Goal: Task Accomplishment & Management: Manage account settings

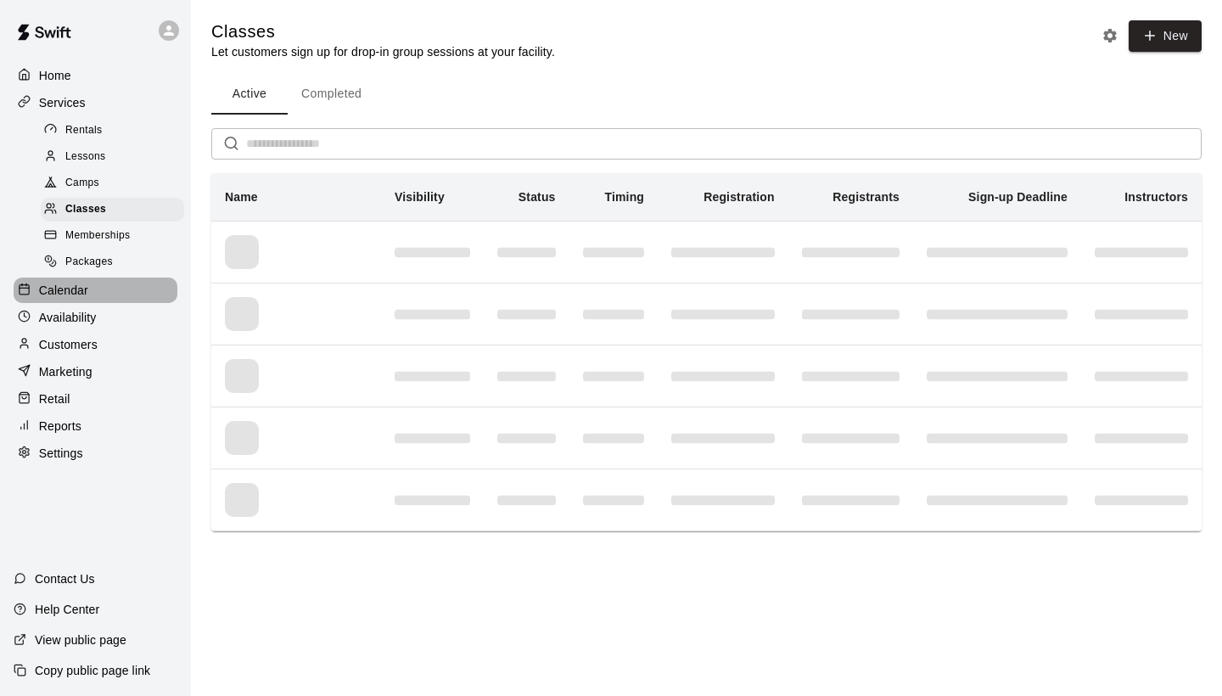
click at [52, 282] on p "Calendar" at bounding box center [63, 290] width 49 height 17
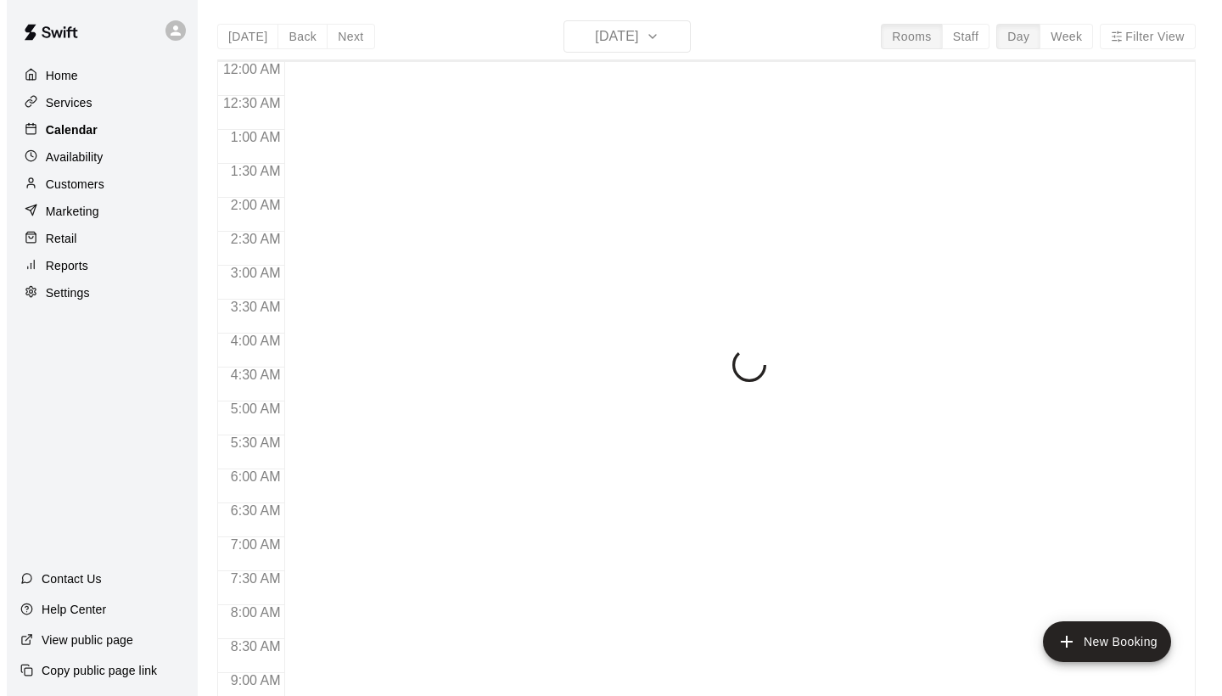
scroll to position [977, 0]
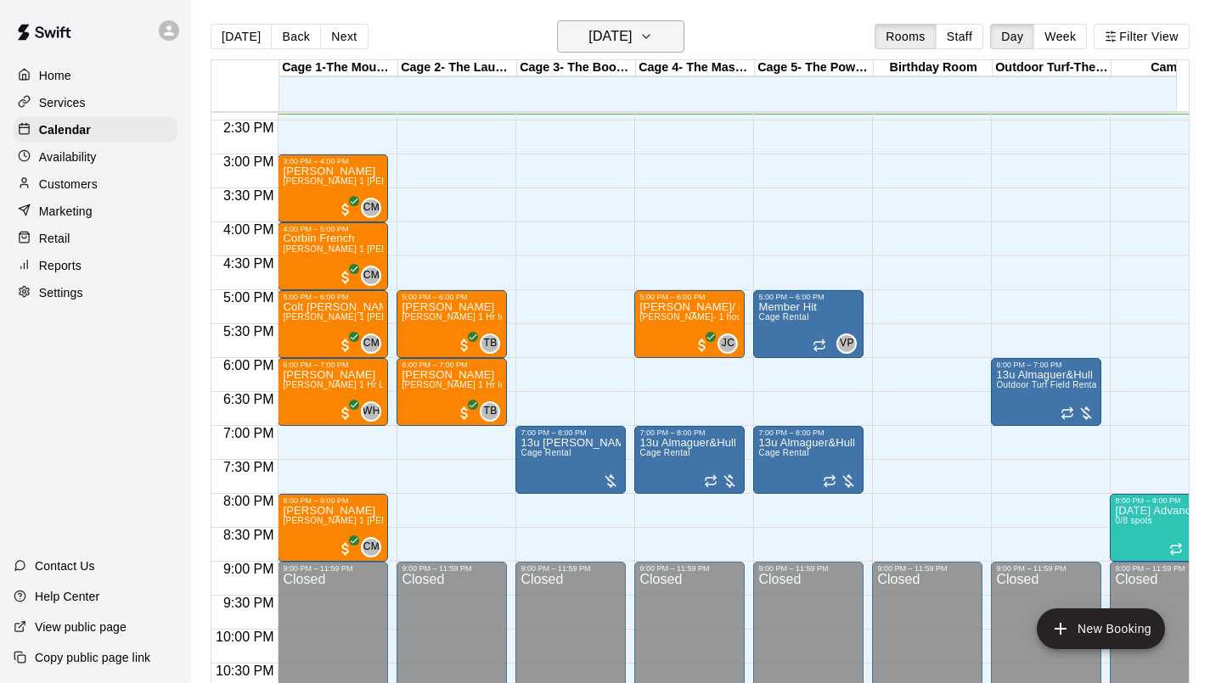
click at [632, 46] on h6 "[DATE]" at bounding box center [609, 37] width 43 height 24
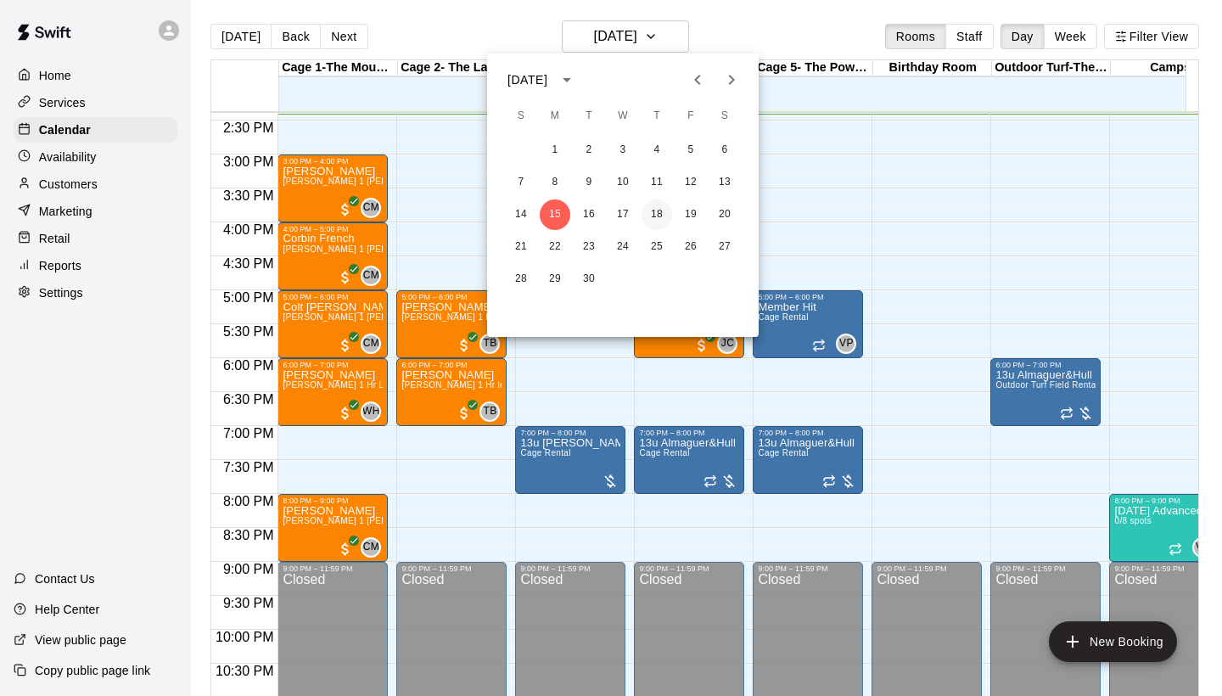
click at [662, 218] on button "18" at bounding box center [657, 214] width 31 height 31
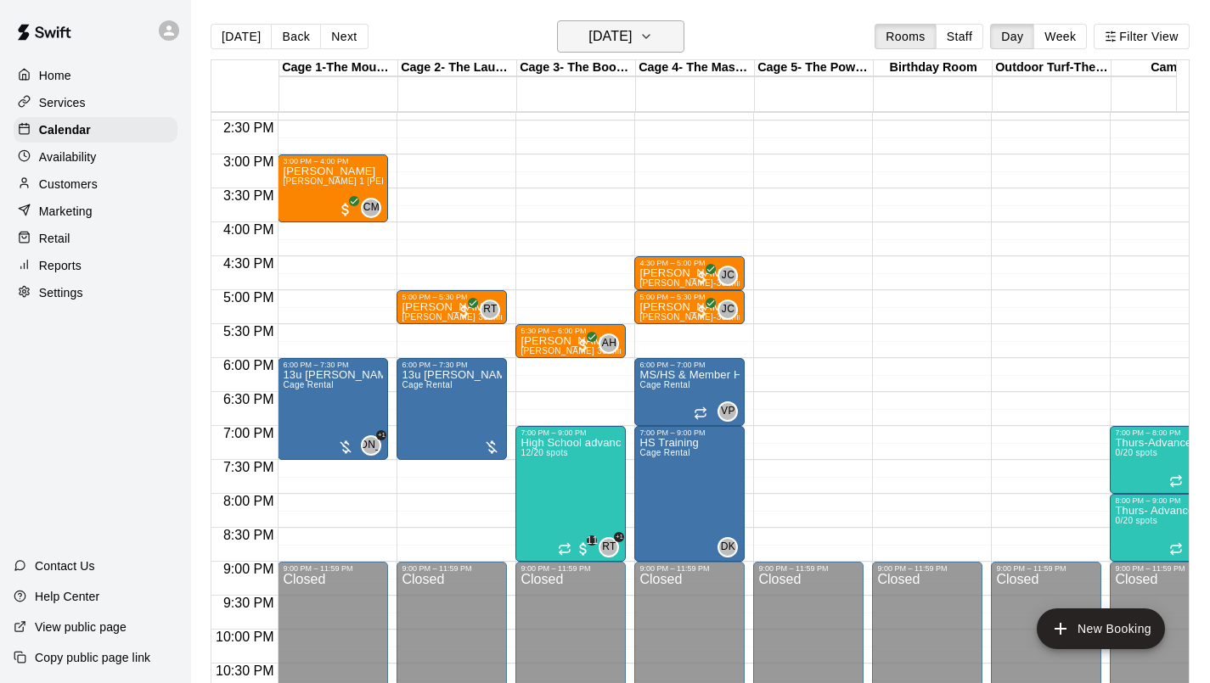
click at [632, 40] on h6 "[DATE]" at bounding box center [609, 37] width 43 height 24
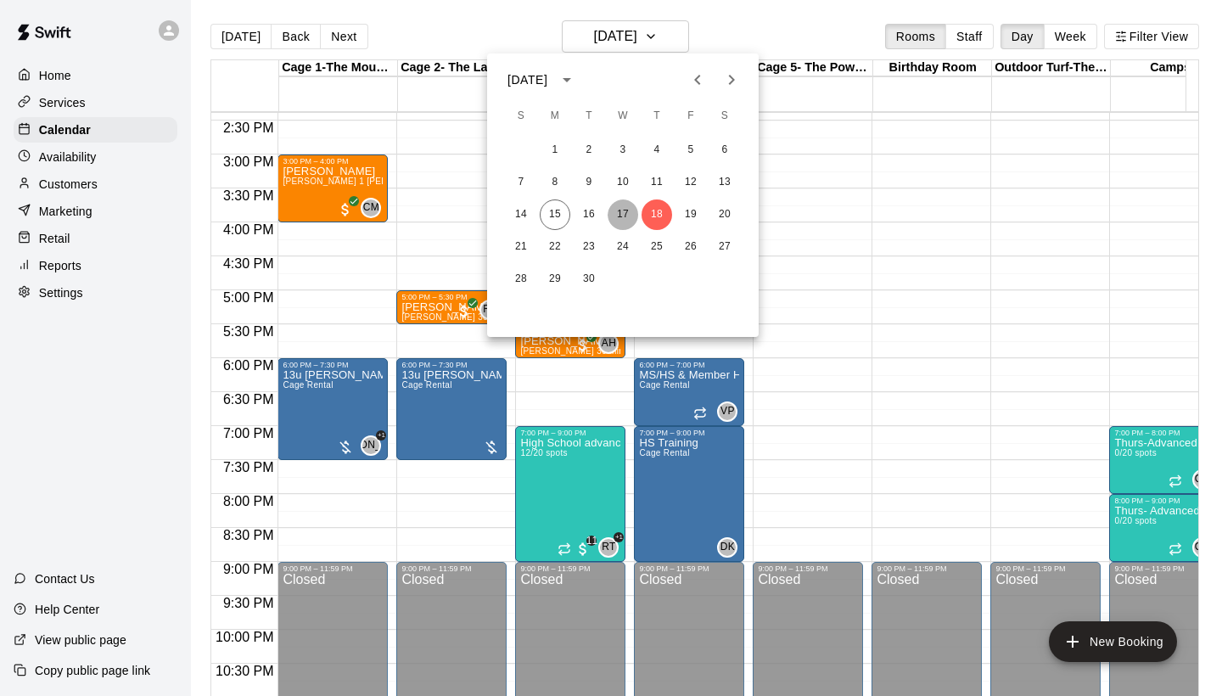
click at [631, 211] on button "17" at bounding box center [623, 214] width 31 height 31
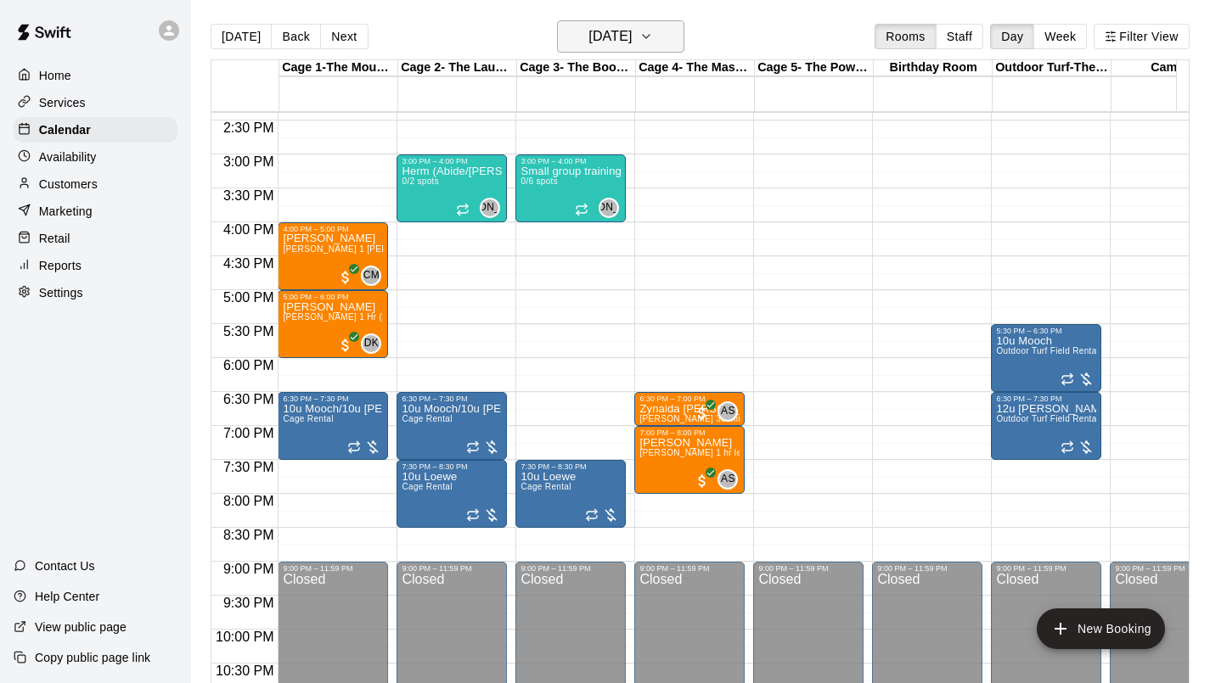
click at [623, 35] on h6 "[DATE]" at bounding box center [609, 37] width 43 height 24
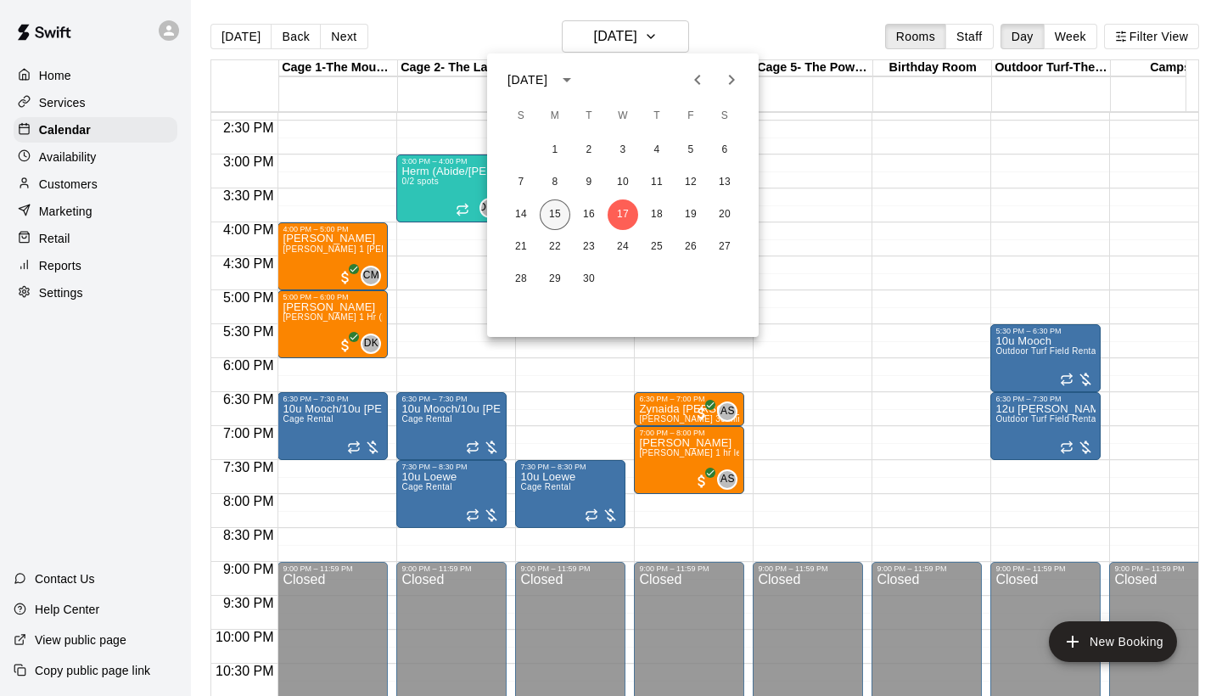
click at [551, 203] on button "15" at bounding box center [555, 214] width 31 height 31
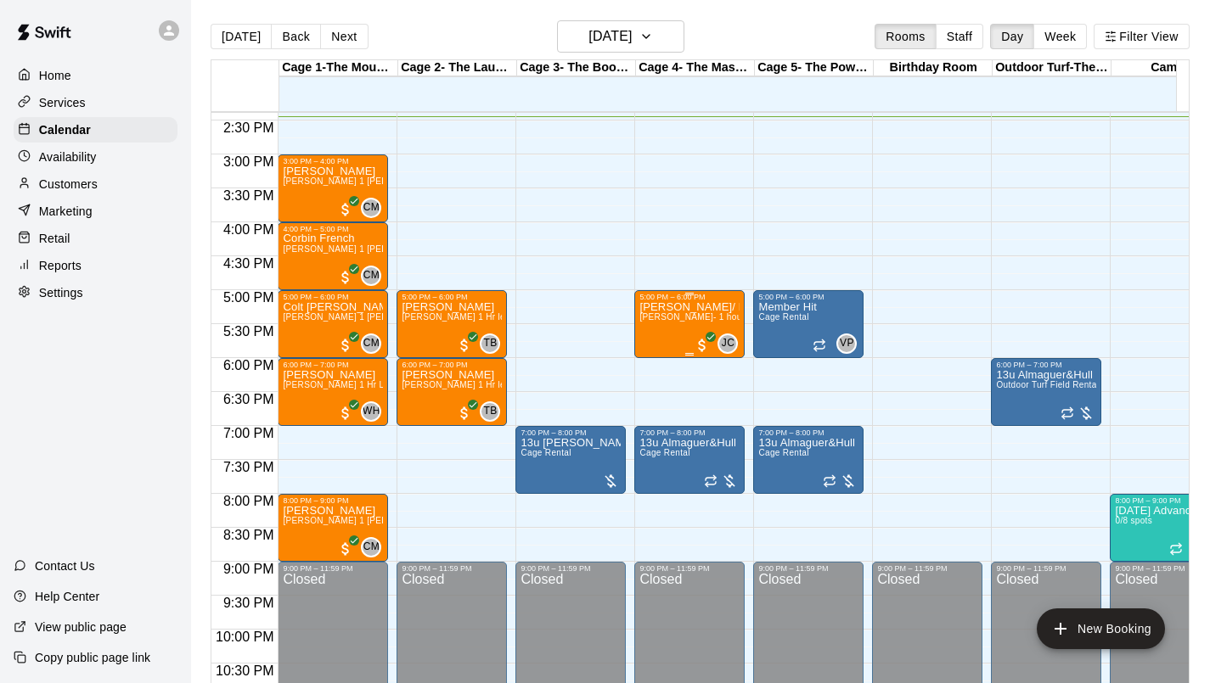
click at [675, 341] on div "[PERSON_NAME]/ PD [DATE] [PERSON_NAME]- 1 hour pitching lesson" at bounding box center [689, 642] width 100 height 683
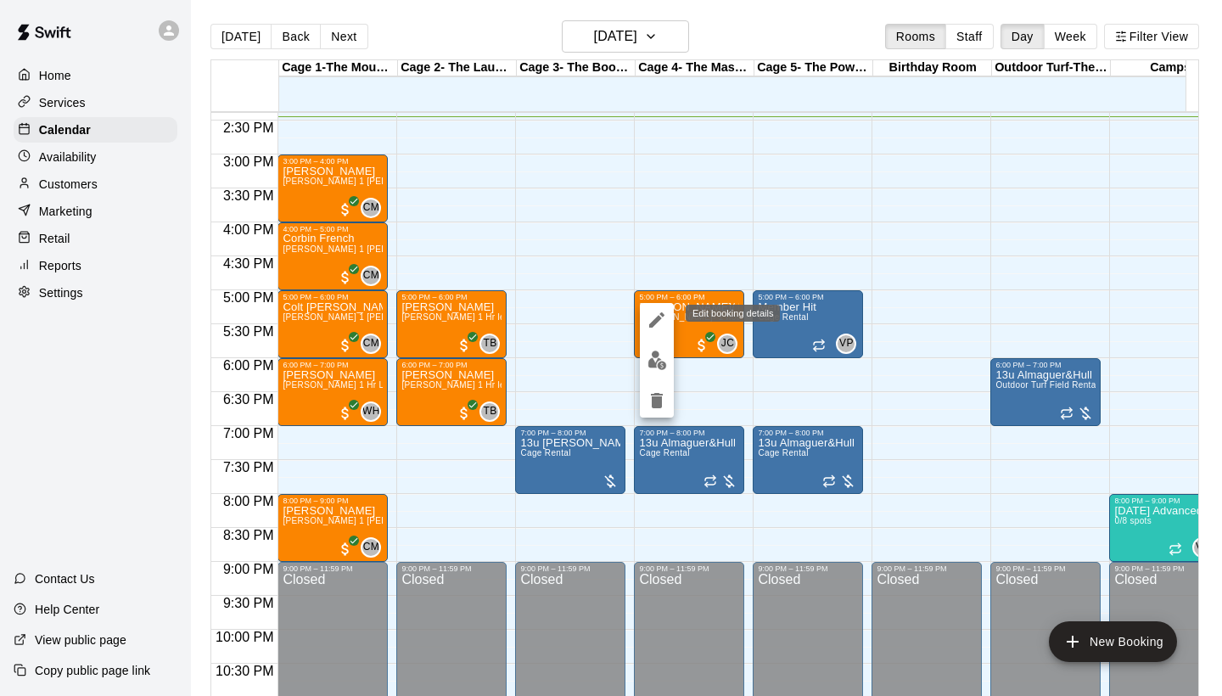
click at [659, 320] on icon "edit" at bounding box center [656, 319] width 15 height 15
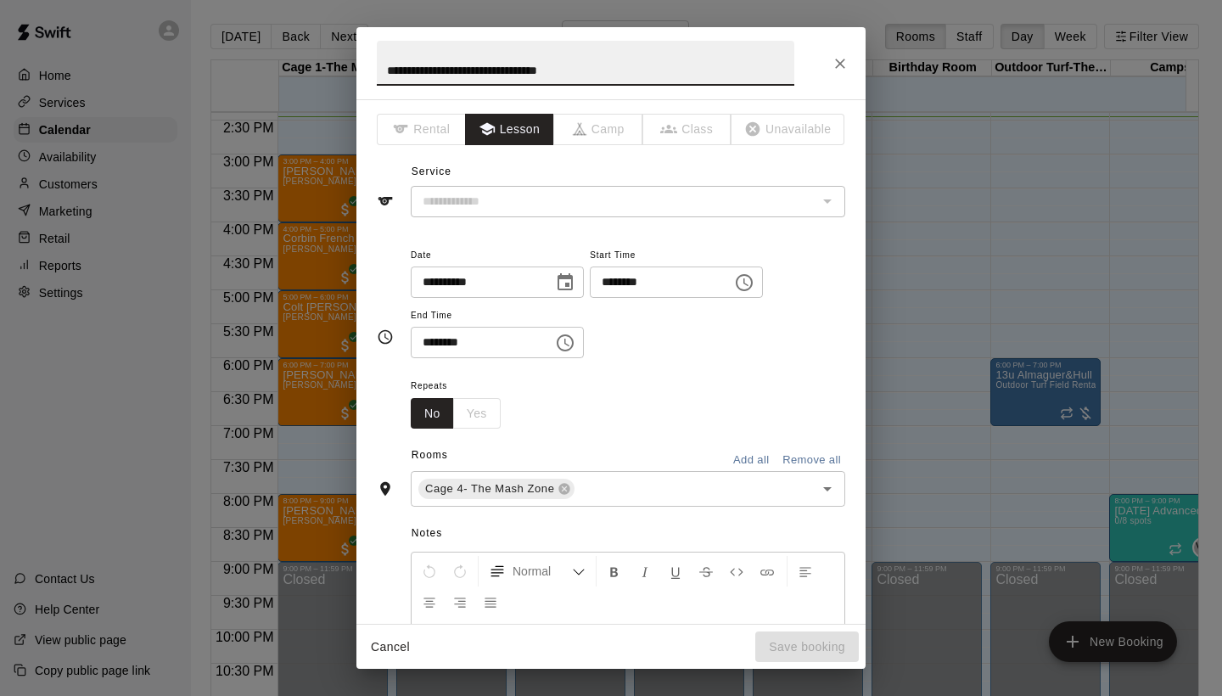
type input "**********"
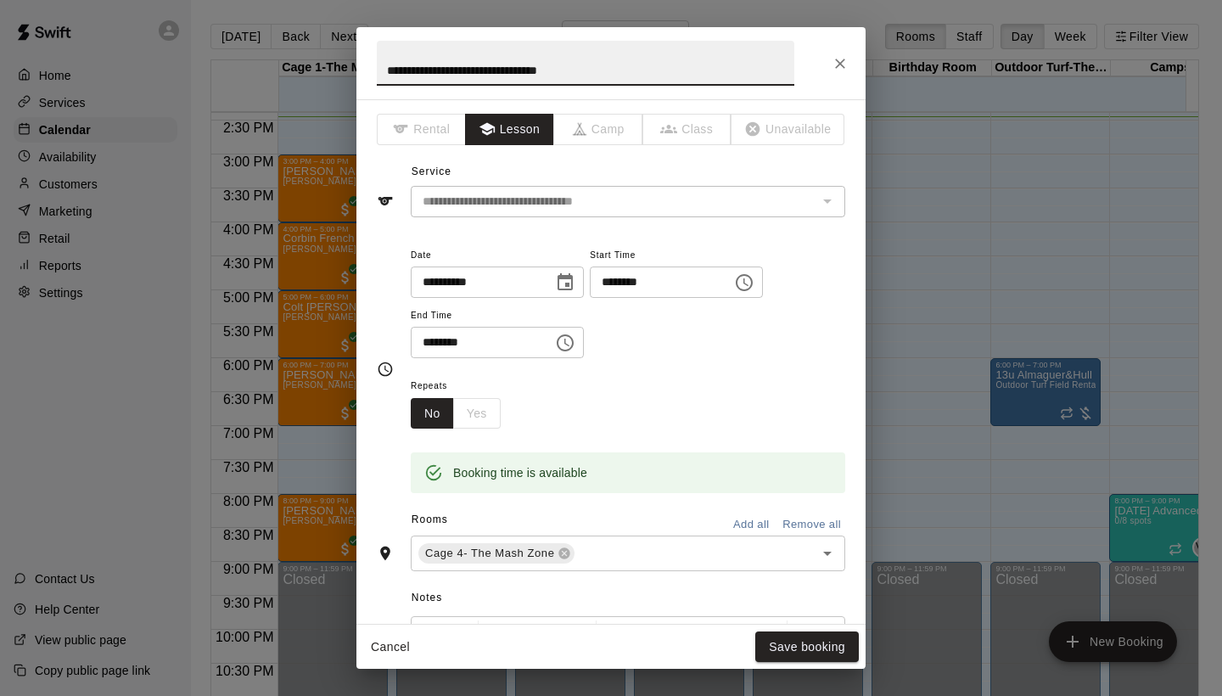
click at [444, 75] on input "**********" at bounding box center [586, 63] width 418 height 45
type input "**********"
click at [789, 649] on button "Save booking" at bounding box center [807, 647] width 104 height 31
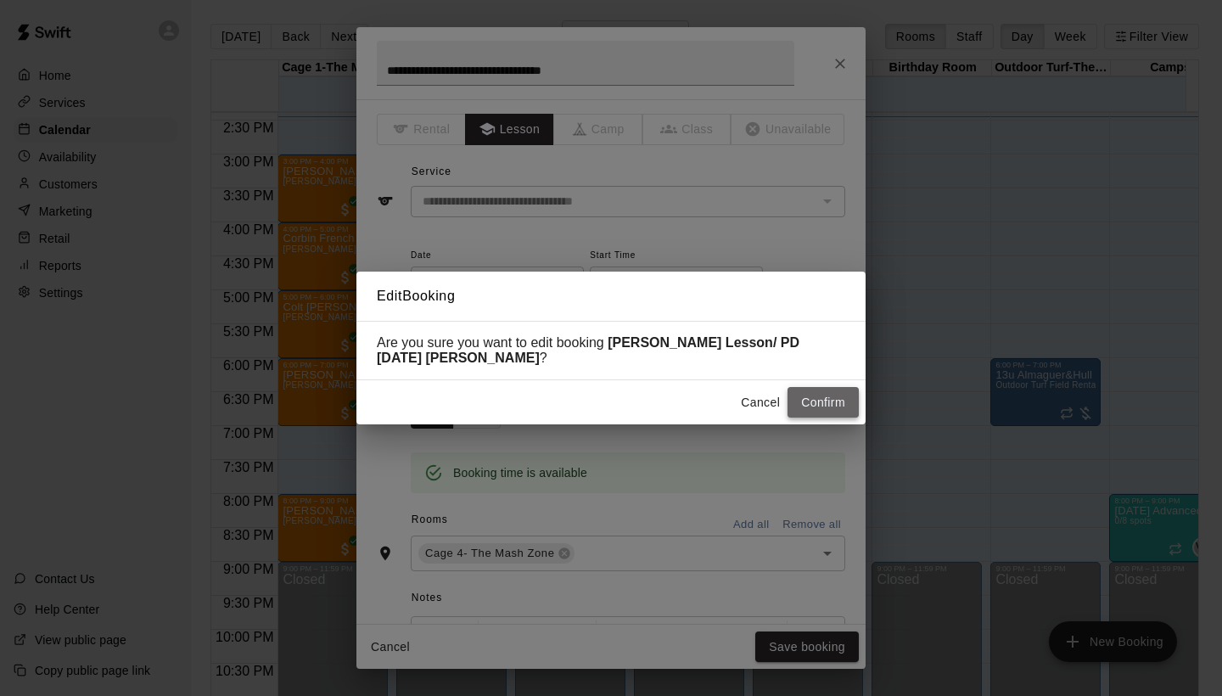
click at [807, 408] on button "Confirm" at bounding box center [823, 402] width 71 height 31
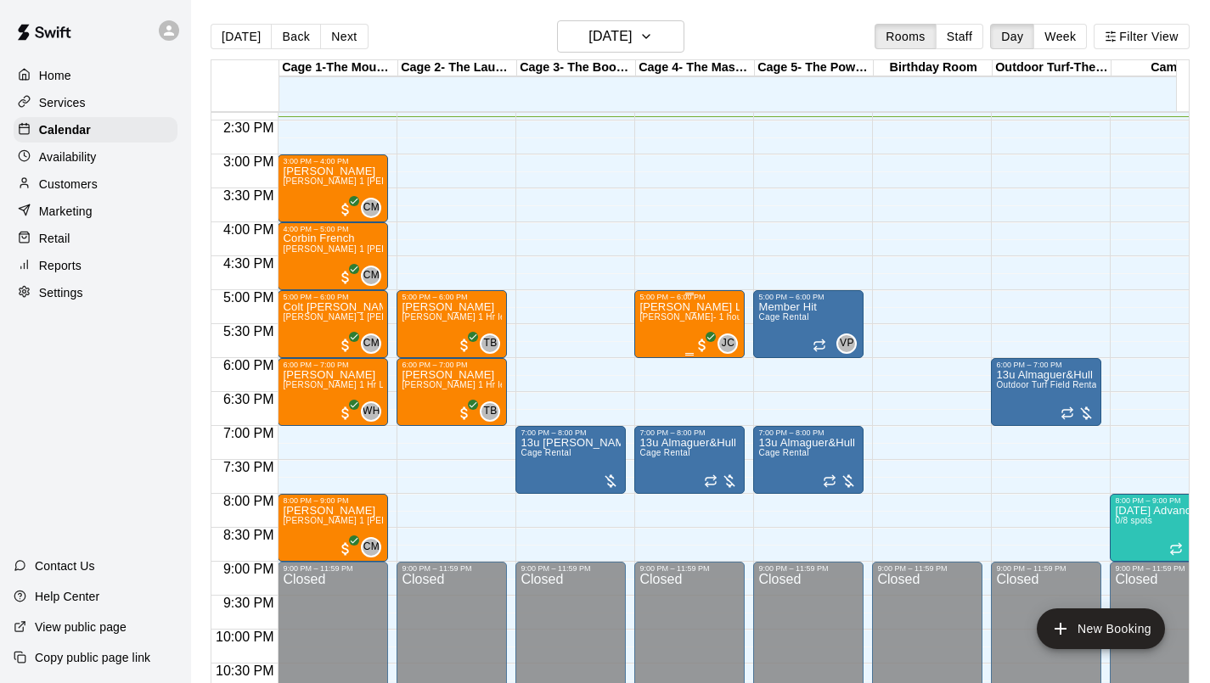
click at [666, 327] on div "[PERSON_NAME] Lesson/ PD [DATE] [PERSON_NAME]- 1 hour pitching lesson" at bounding box center [689, 642] width 100 height 683
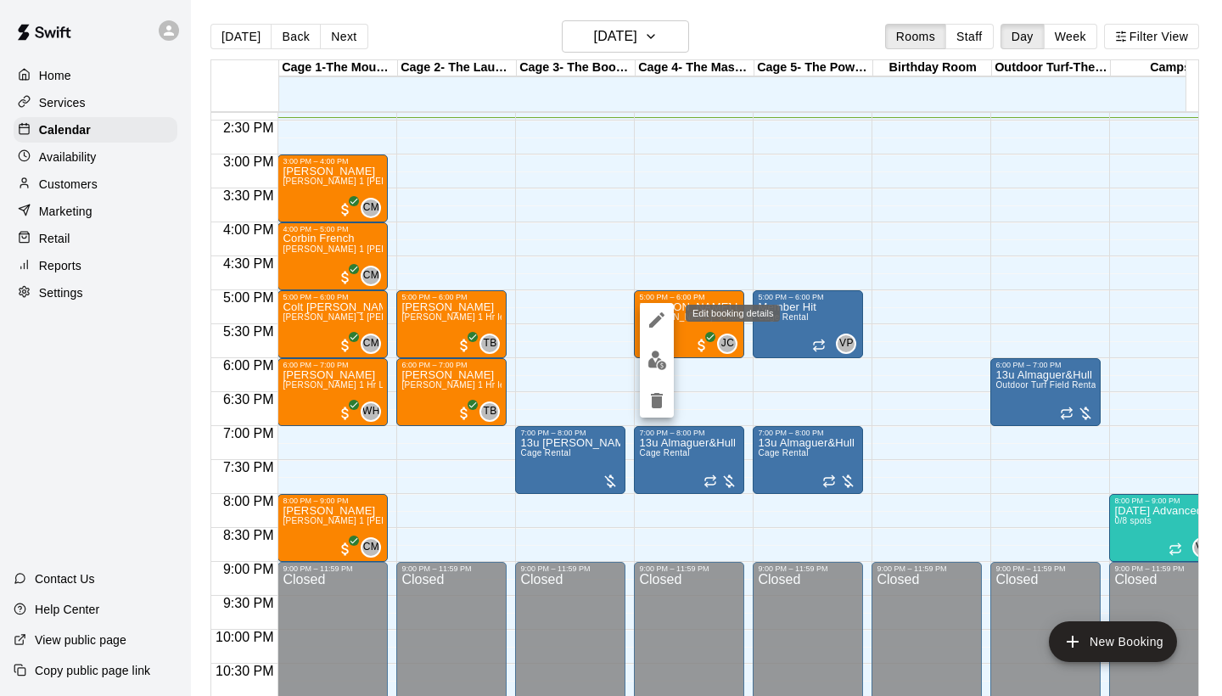
click at [660, 326] on icon "edit" at bounding box center [657, 320] width 20 height 20
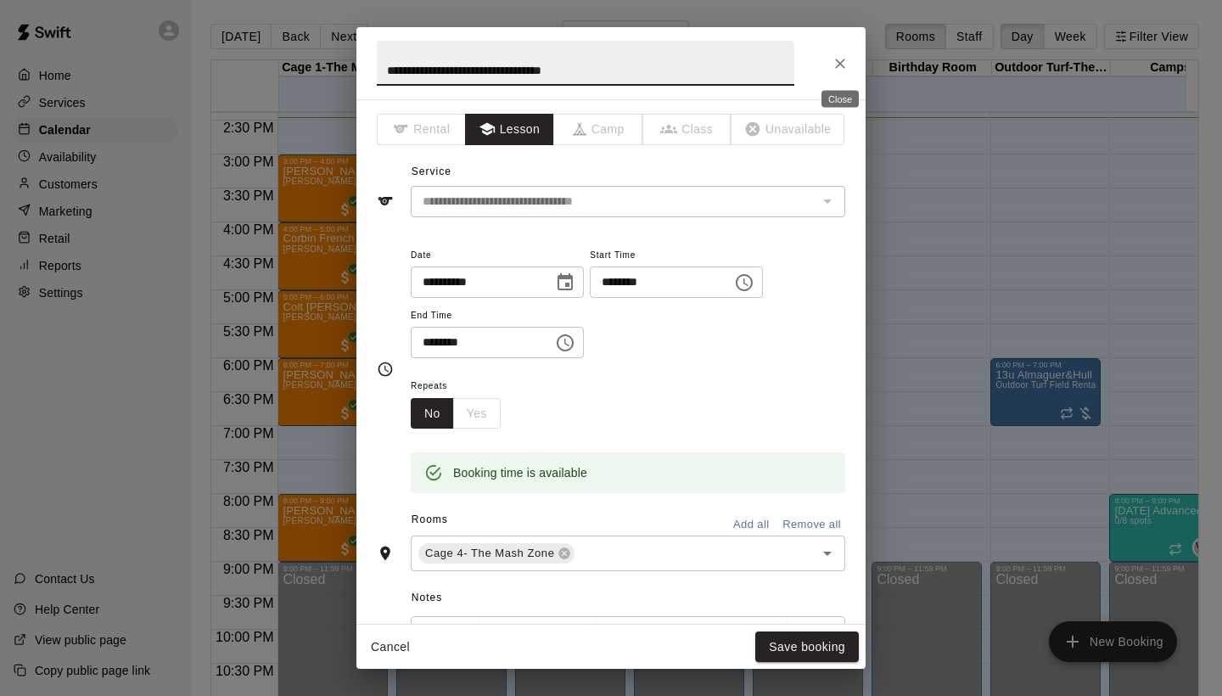
click at [834, 70] on icon "Close" at bounding box center [840, 63] width 17 height 17
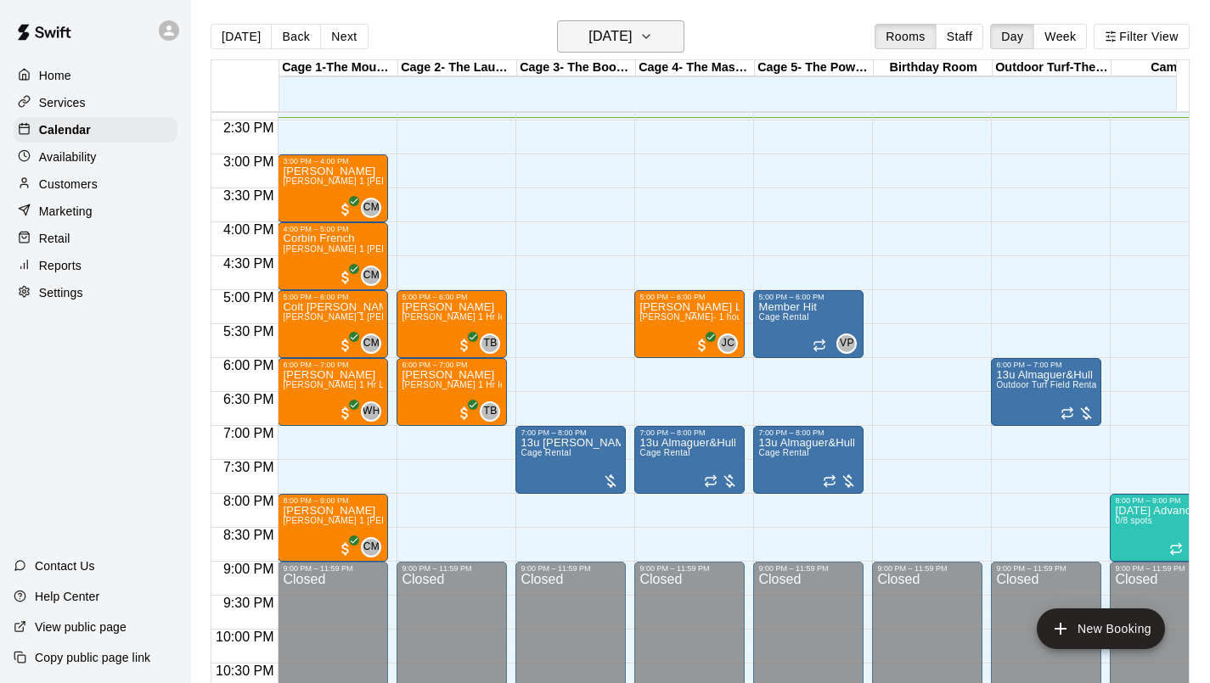
click at [632, 31] on h6 "[DATE]" at bounding box center [609, 37] width 43 height 24
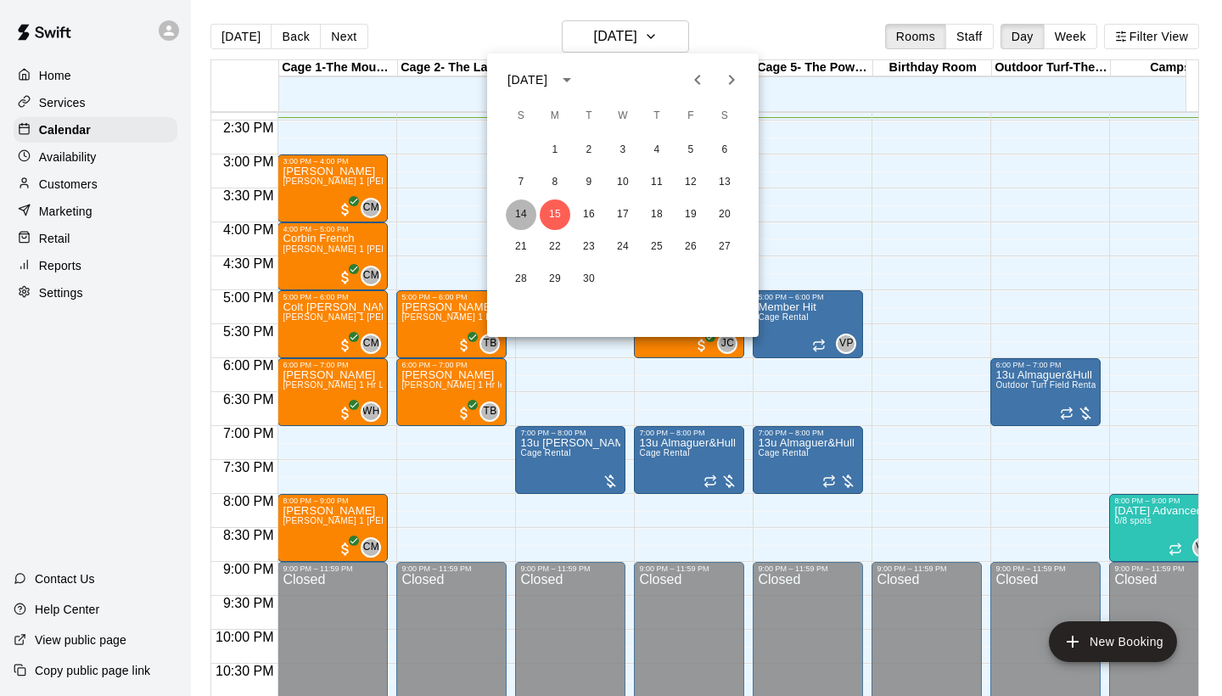
click at [520, 218] on button "14" at bounding box center [521, 214] width 31 height 31
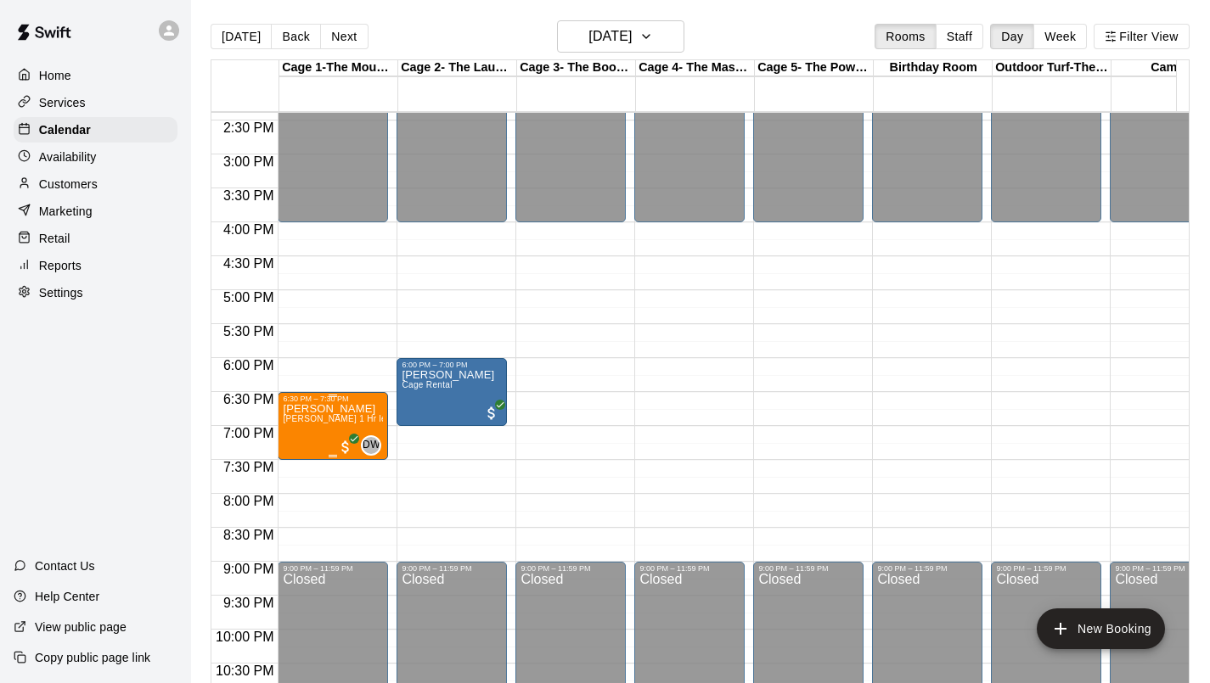
click at [328, 417] on span "[PERSON_NAME] 1 Hr lesson (Pitching &/or Hitting)" at bounding box center [388, 418] width 211 height 9
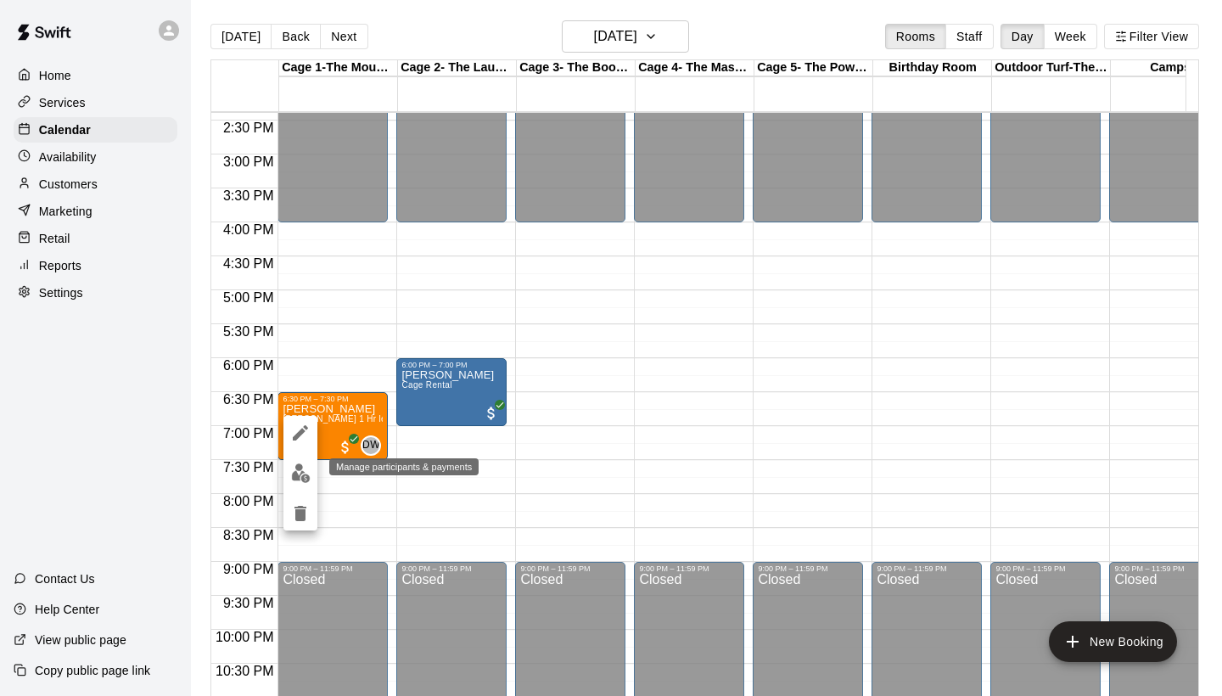
click at [296, 477] on img "edit" at bounding box center [301, 473] width 20 height 20
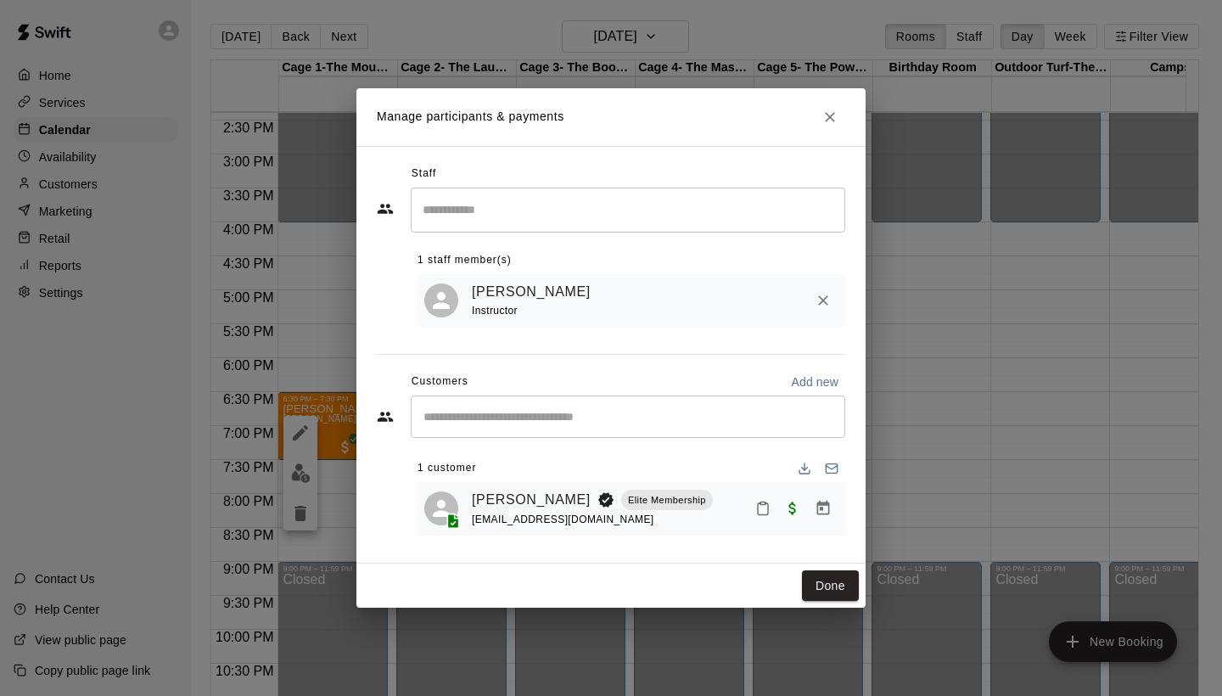
click at [581, 407] on div "​" at bounding box center [628, 417] width 435 height 42
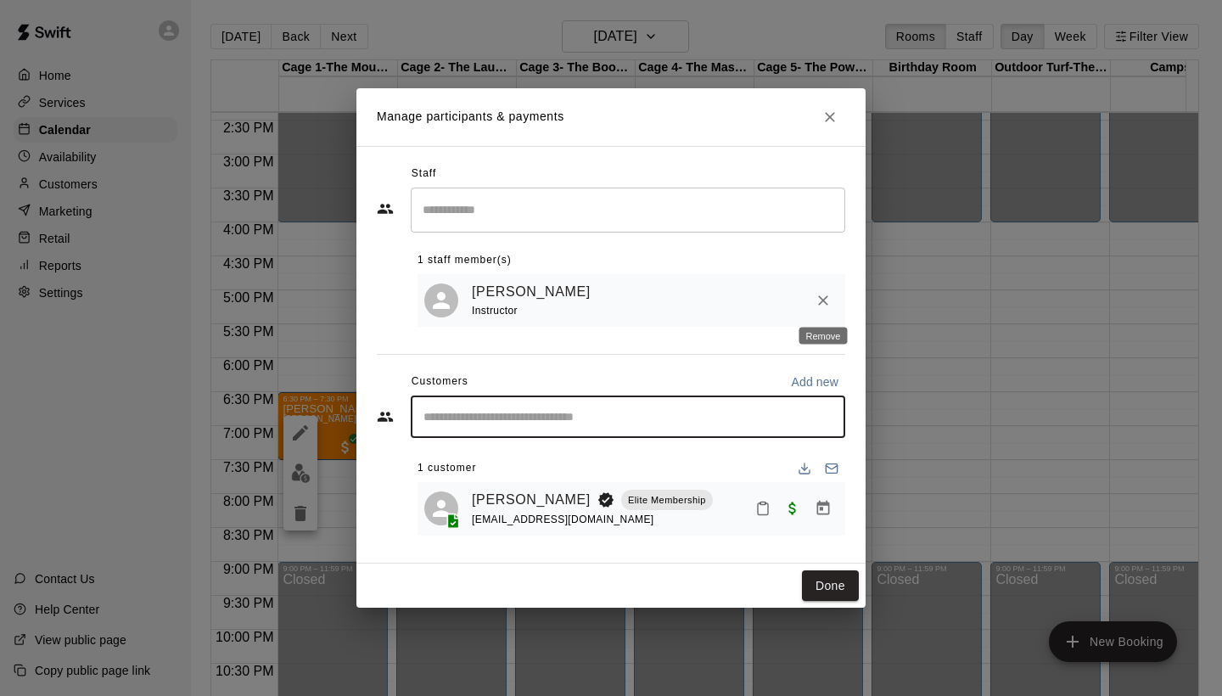
click at [821, 300] on icon "Remove" at bounding box center [823, 300] width 17 height 17
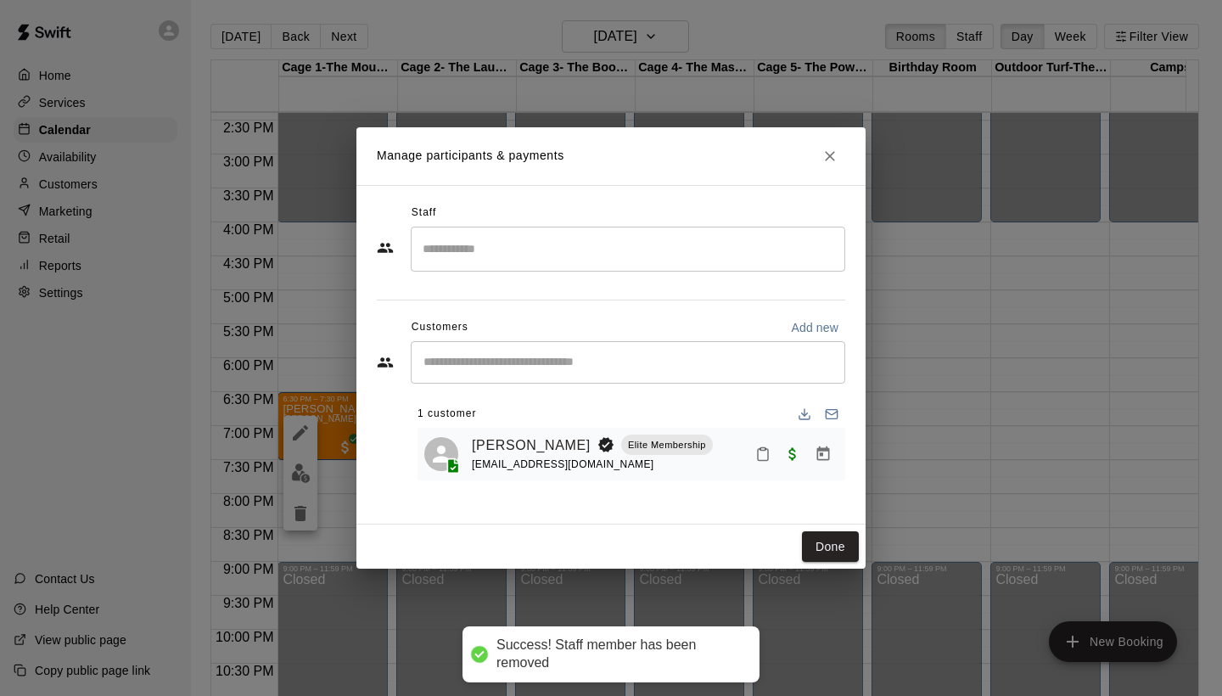
click at [489, 245] on input "Search staff" at bounding box center [627, 249] width 419 height 30
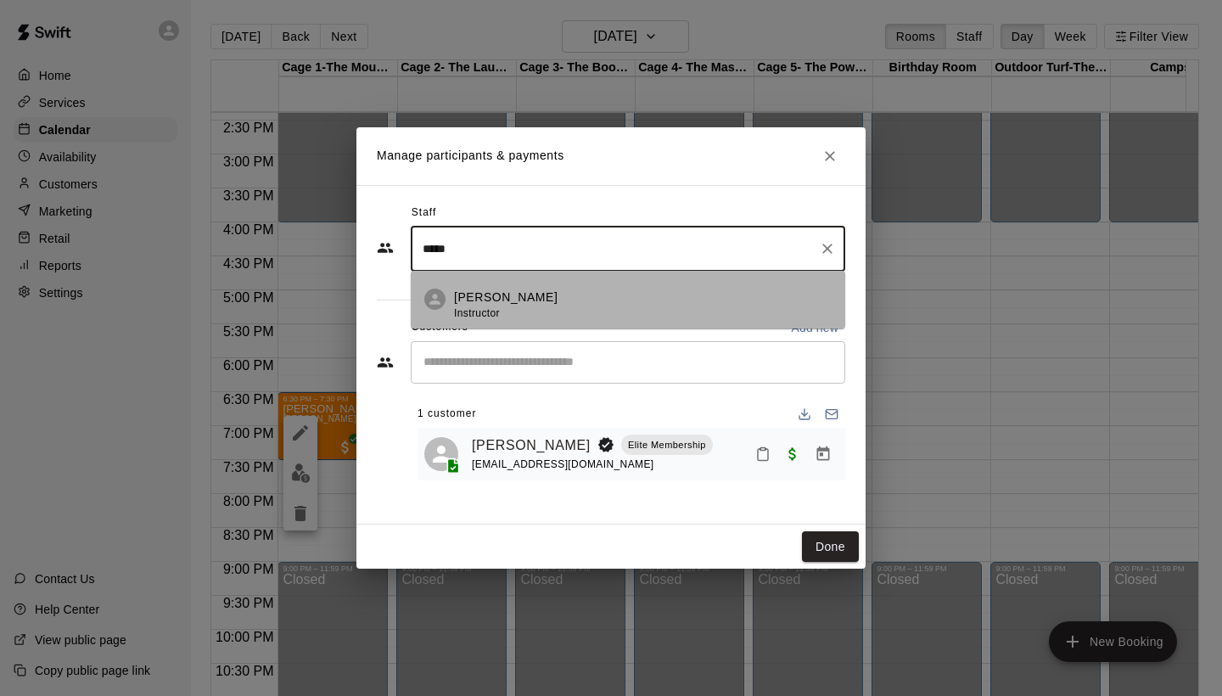
click at [505, 298] on p "[PERSON_NAME]" at bounding box center [506, 298] width 104 height 18
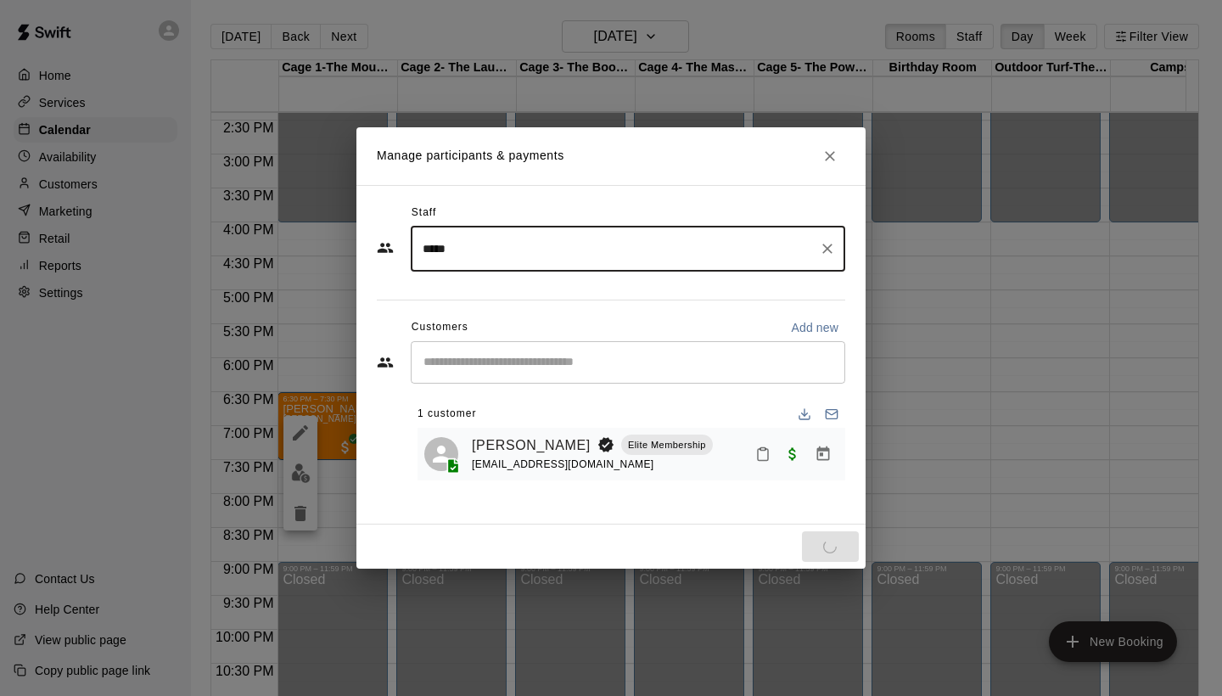
click at [475, 255] on input "*****" at bounding box center [615, 249] width 394 height 30
click at [473, 300] on p "[PERSON_NAME]" at bounding box center [506, 298] width 104 height 18
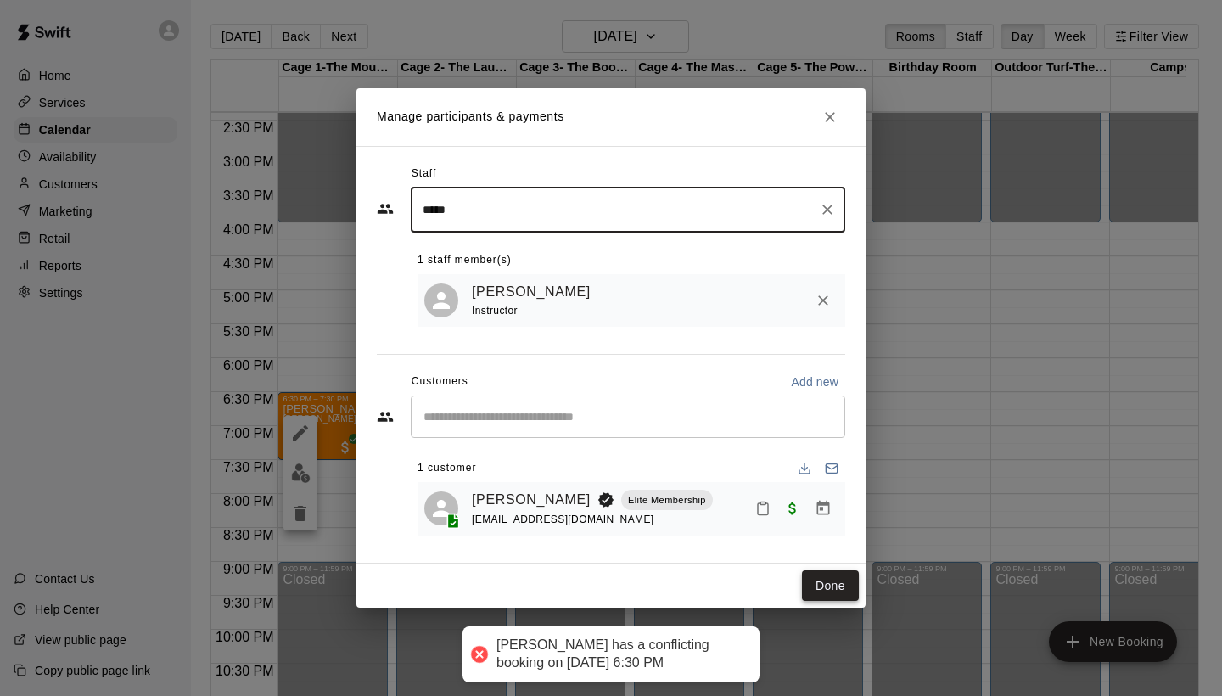
type input "*****"
click at [828, 587] on button "Done" at bounding box center [830, 585] width 57 height 31
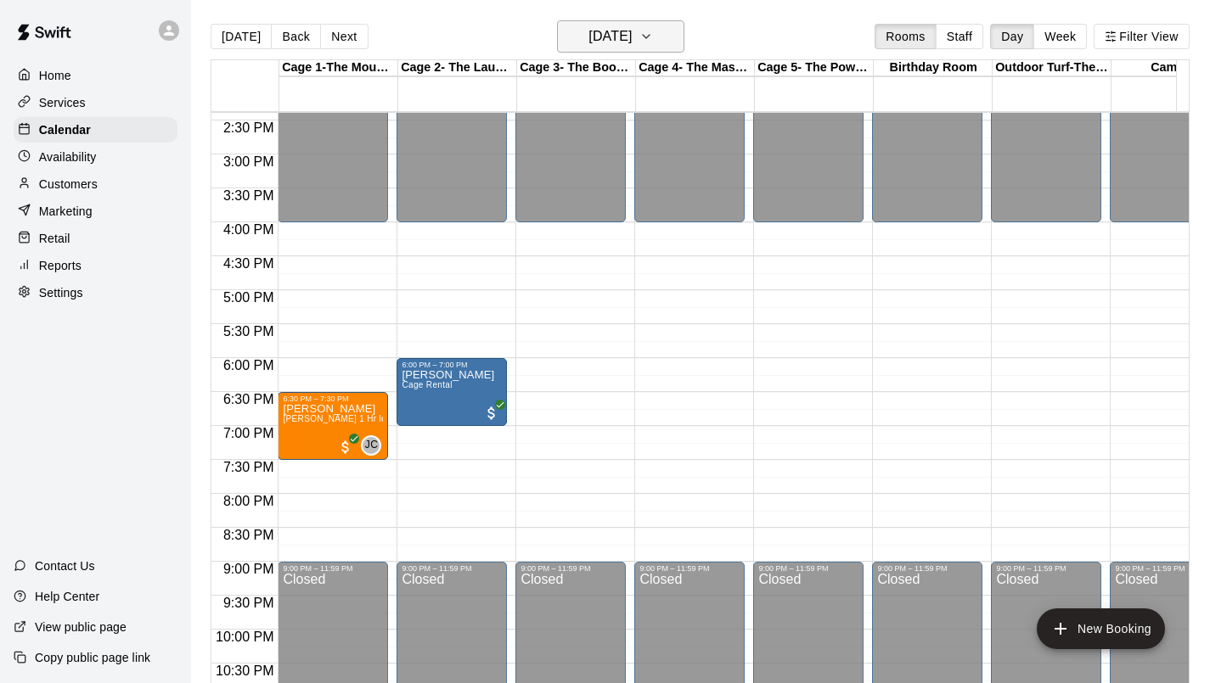
click at [663, 47] on button "[DATE]" at bounding box center [620, 36] width 127 height 32
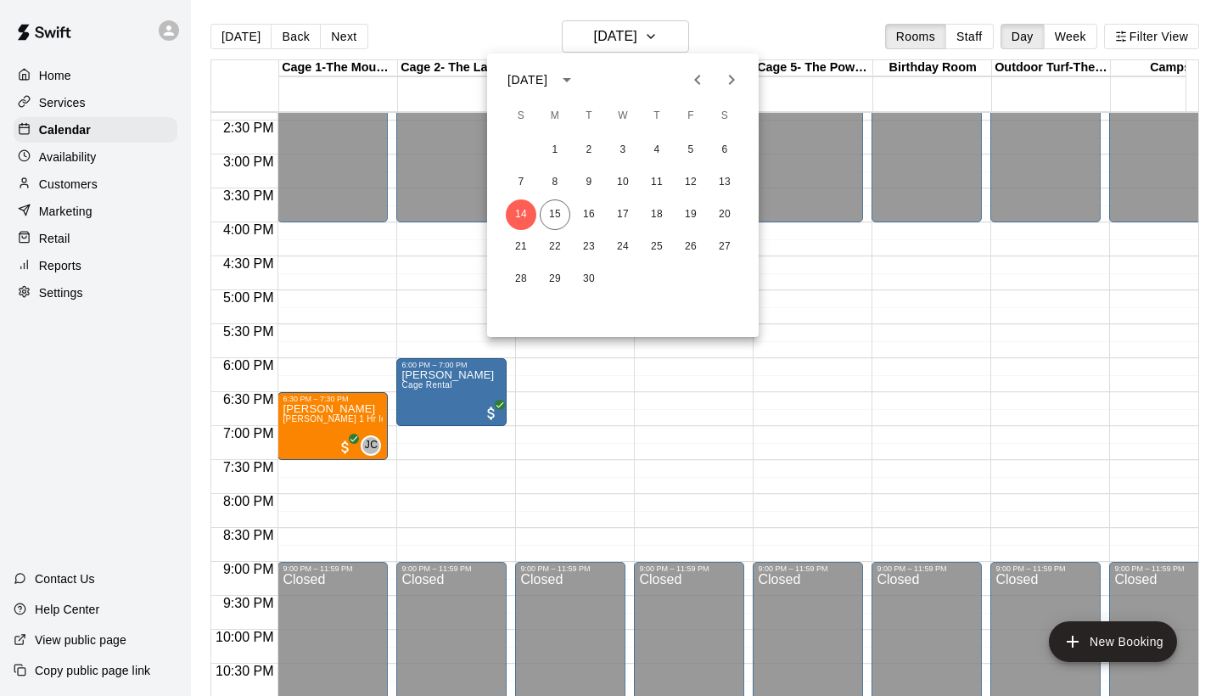
click at [312, 408] on div at bounding box center [611, 348] width 1222 height 696
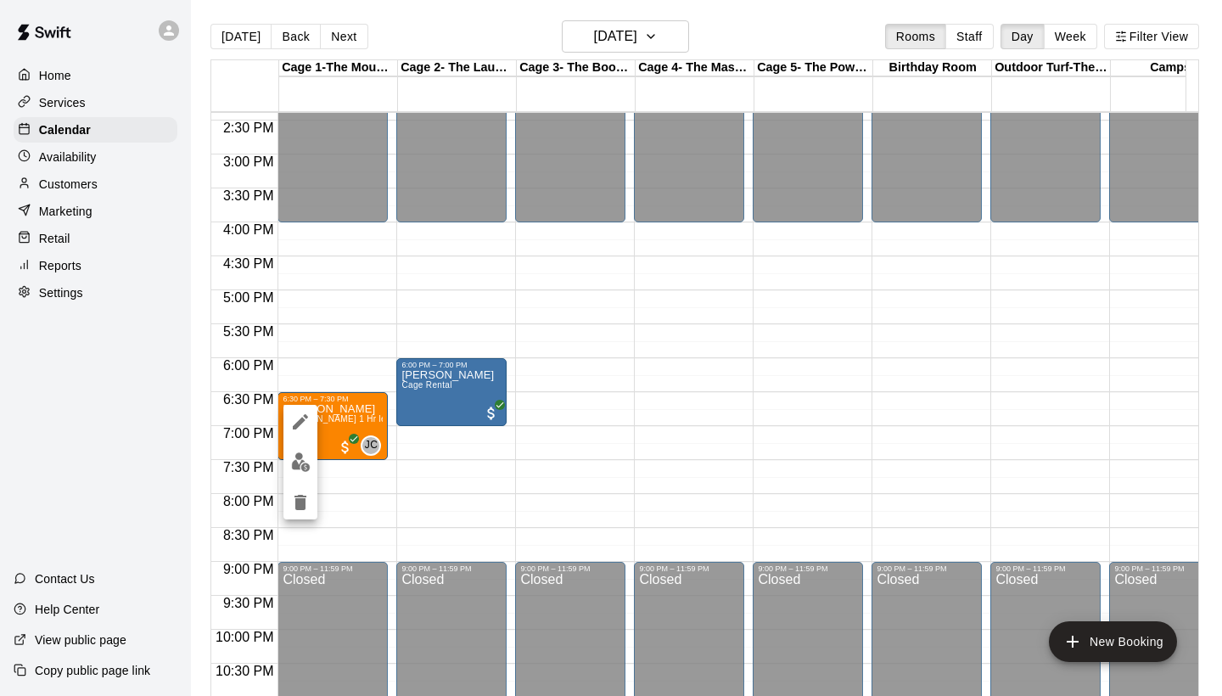
click at [302, 419] on icon "edit" at bounding box center [300, 421] width 15 height 15
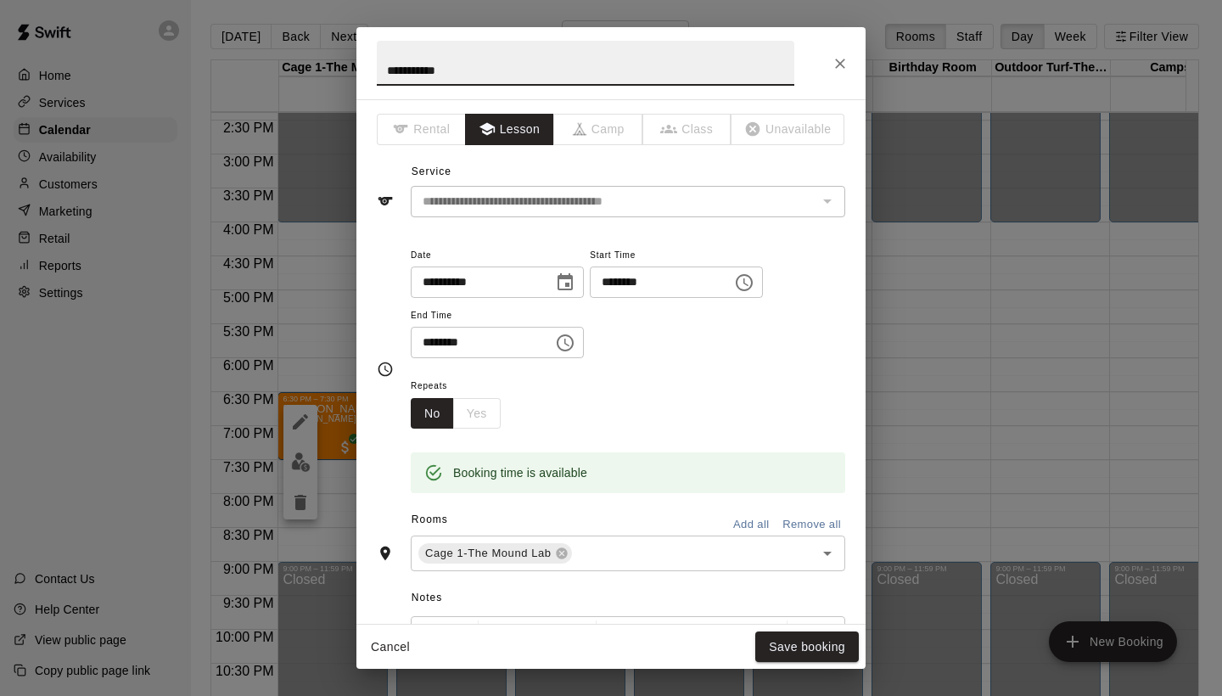
click at [568, 278] on icon "Choose date, selected date is Sep 14, 2025" at bounding box center [565, 281] width 15 height 17
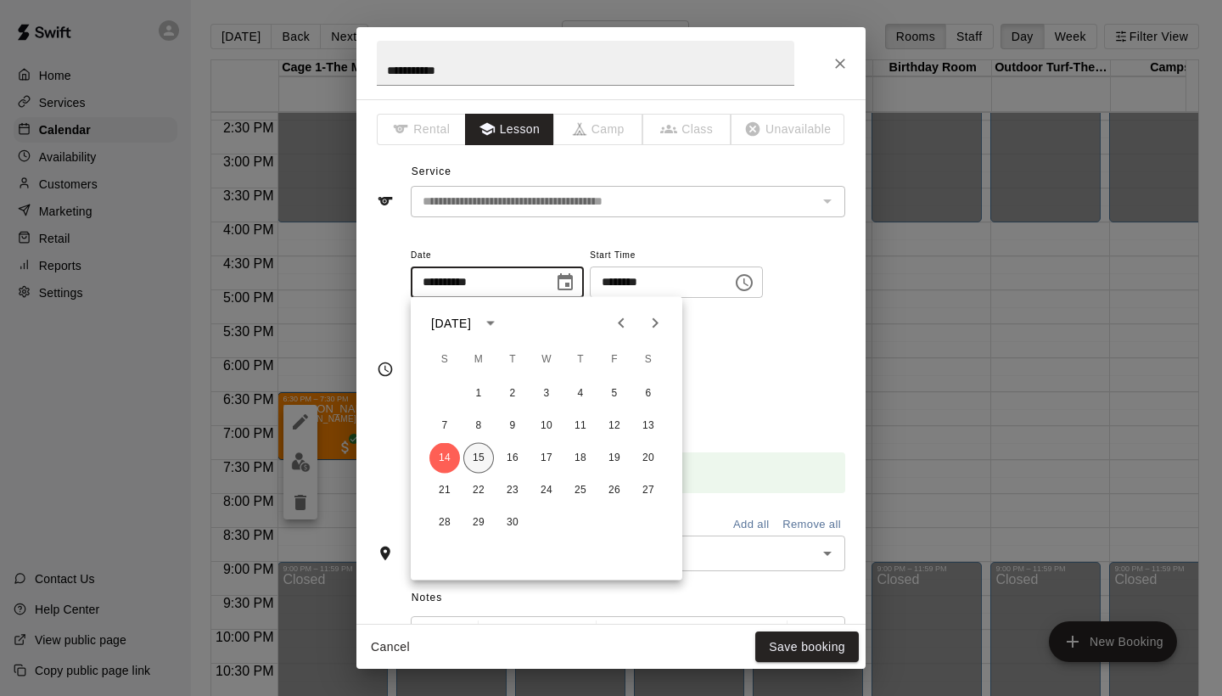
click at [474, 458] on button "15" at bounding box center [478, 458] width 31 height 31
type input "**********"
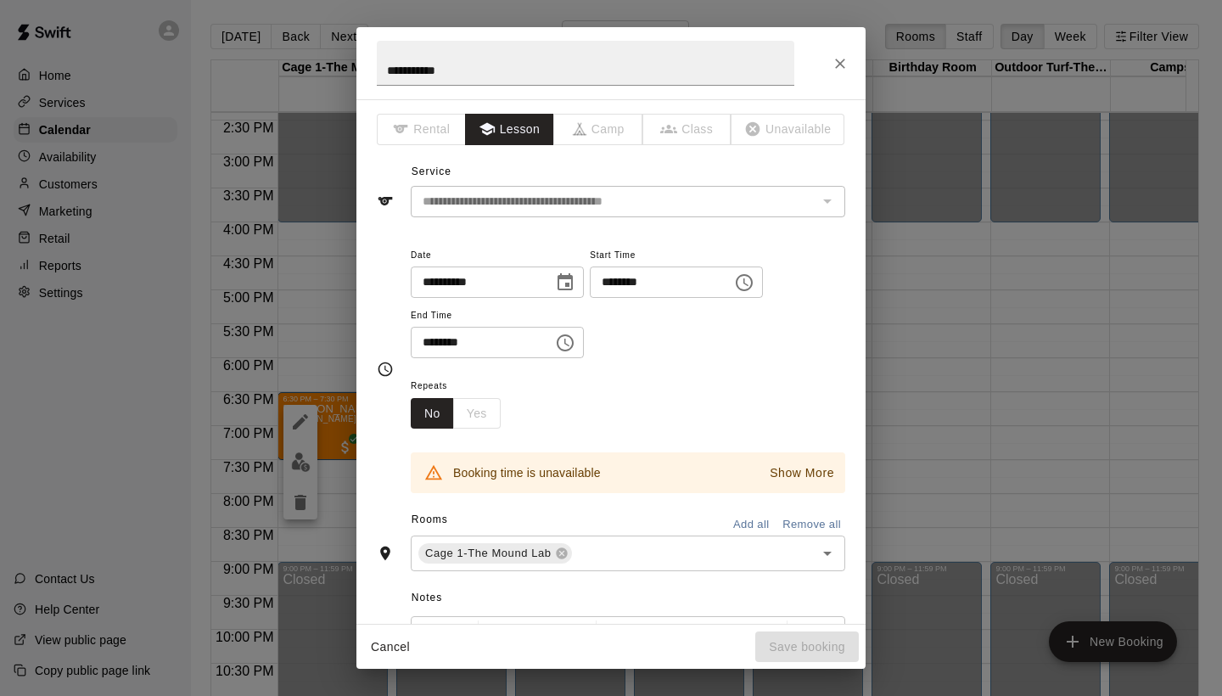
click at [614, 282] on input "********" at bounding box center [655, 282] width 131 height 31
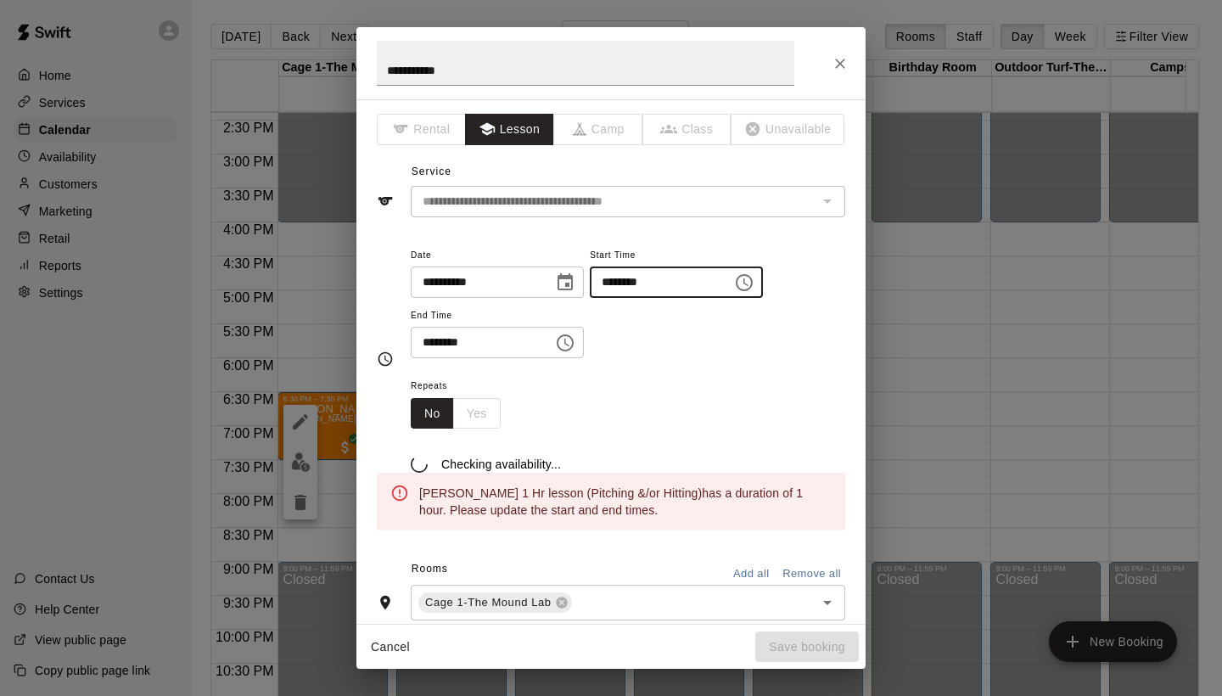
type input "********"
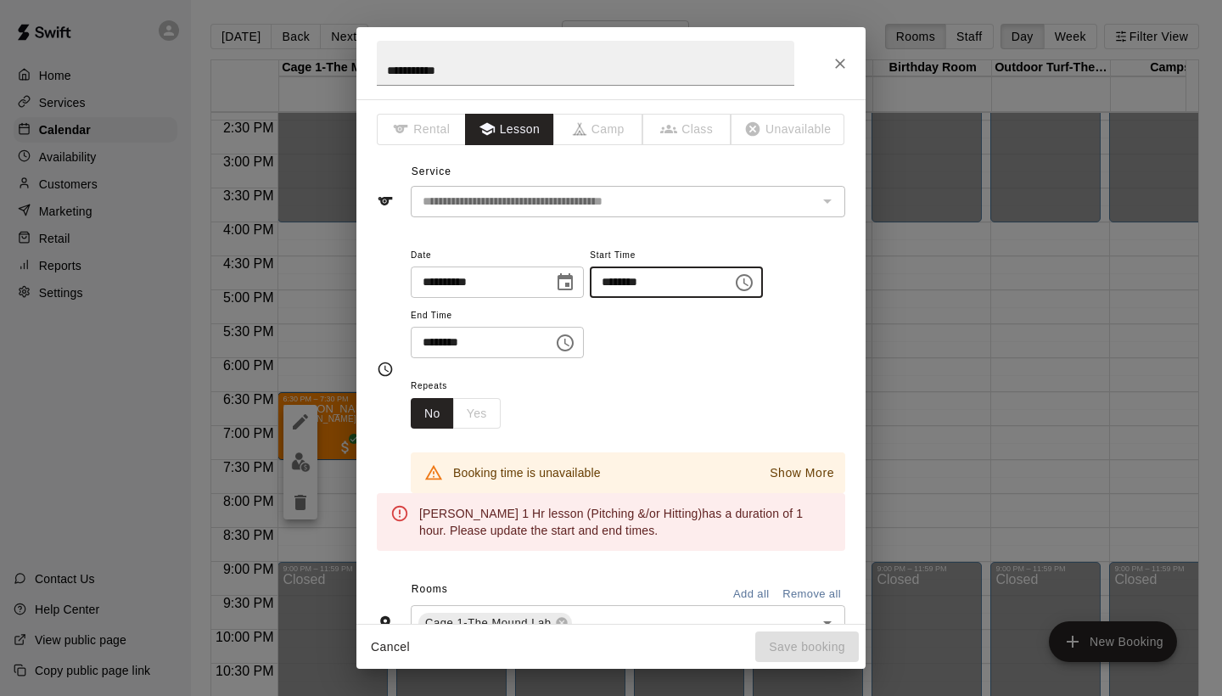
click at [434, 340] on input "********" at bounding box center [476, 342] width 131 height 31
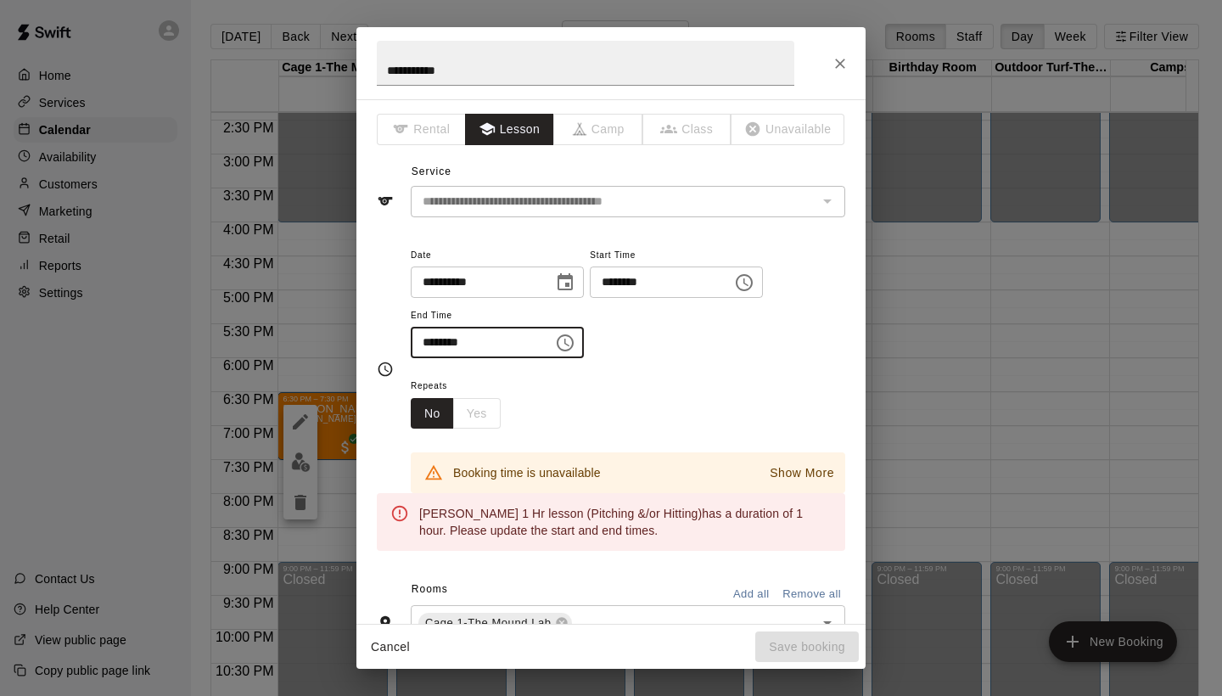
type input "********"
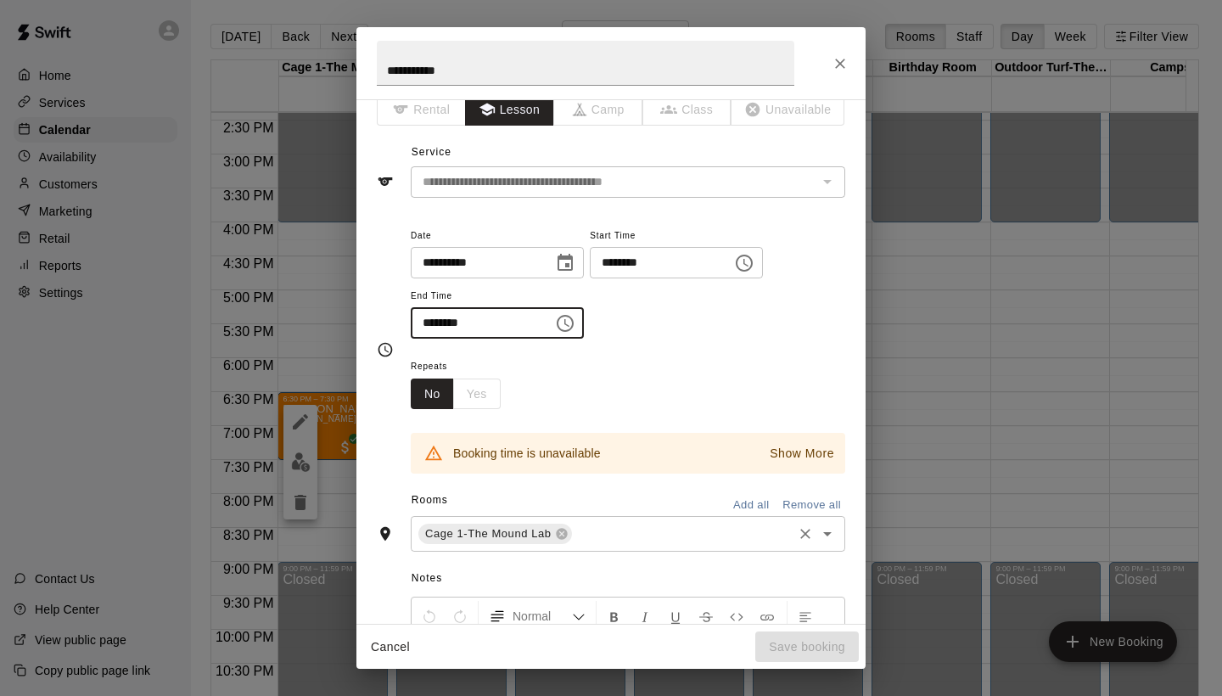
scroll to position [52, 0]
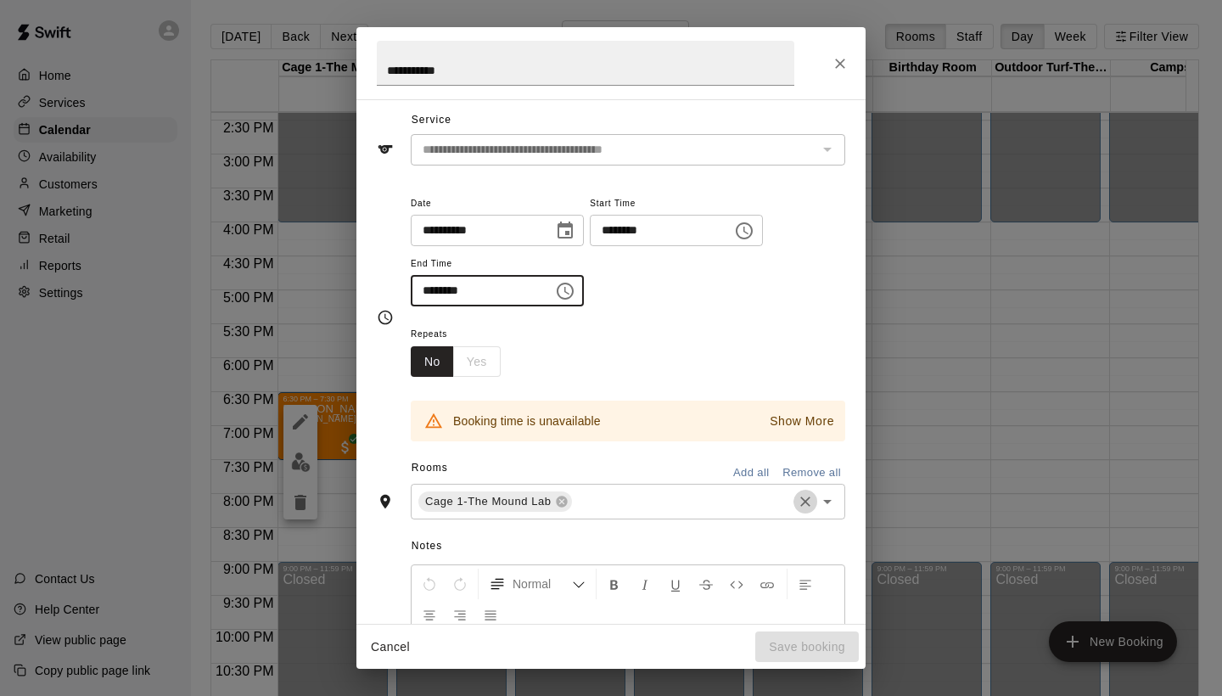
click at [797, 500] on icon "Clear" at bounding box center [805, 501] width 17 height 17
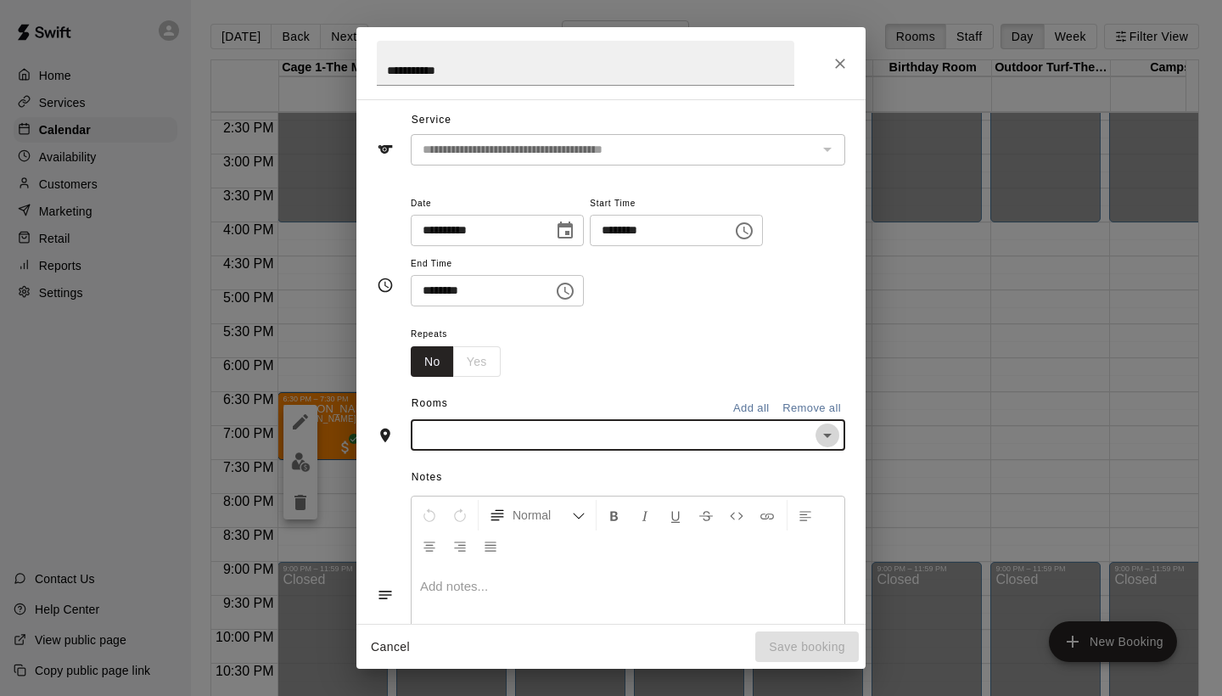
click at [817, 425] on icon "Open" at bounding box center [827, 435] width 20 height 20
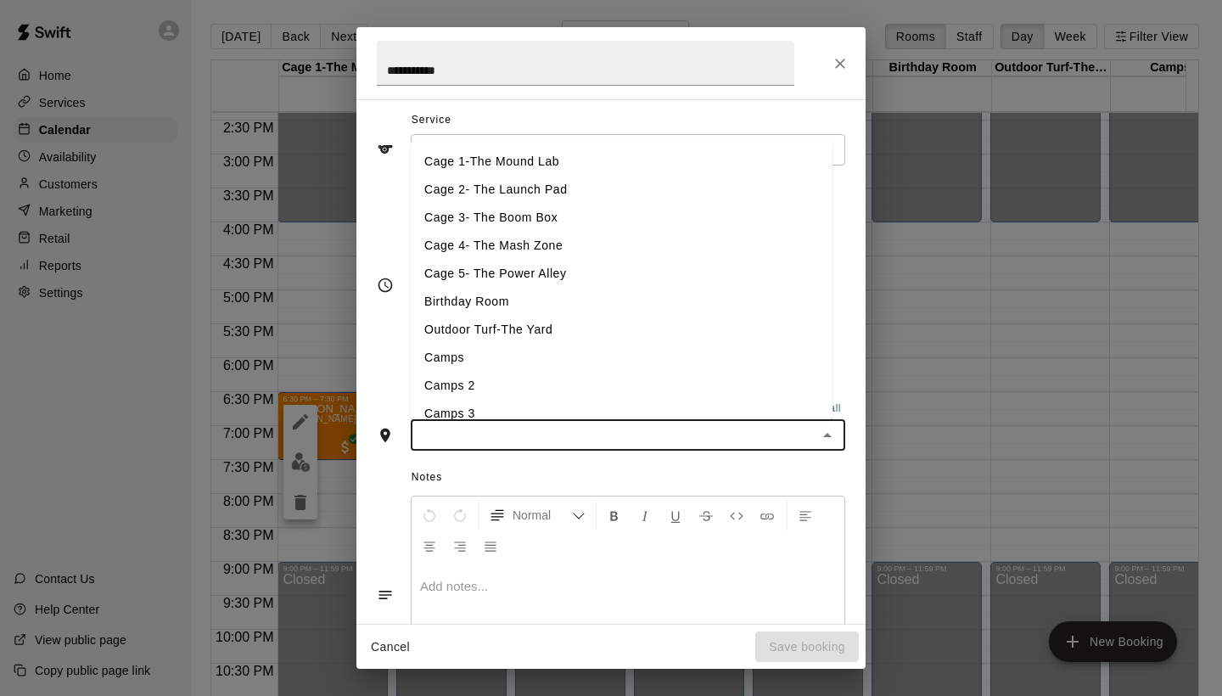
click at [482, 243] on li "Cage 4- The Mash Zone" at bounding box center [622, 246] width 422 height 28
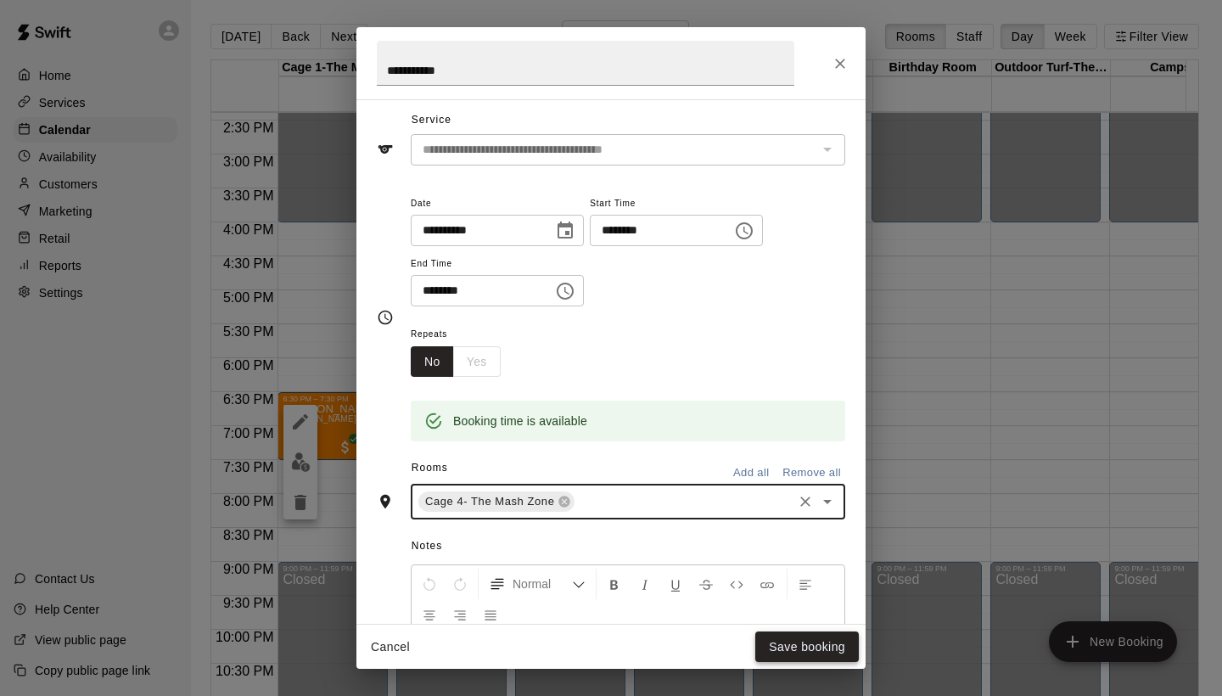
click at [804, 635] on button "Save booking" at bounding box center [807, 647] width 104 height 31
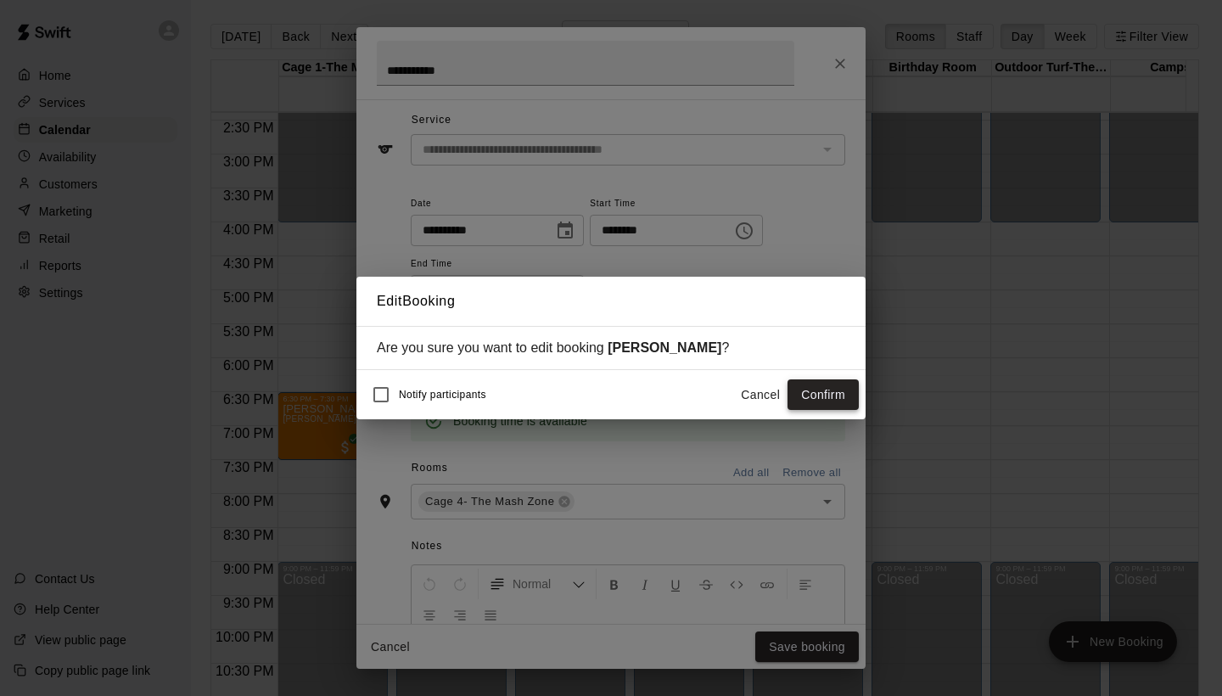
click at [804, 398] on button "Confirm" at bounding box center [823, 394] width 71 height 31
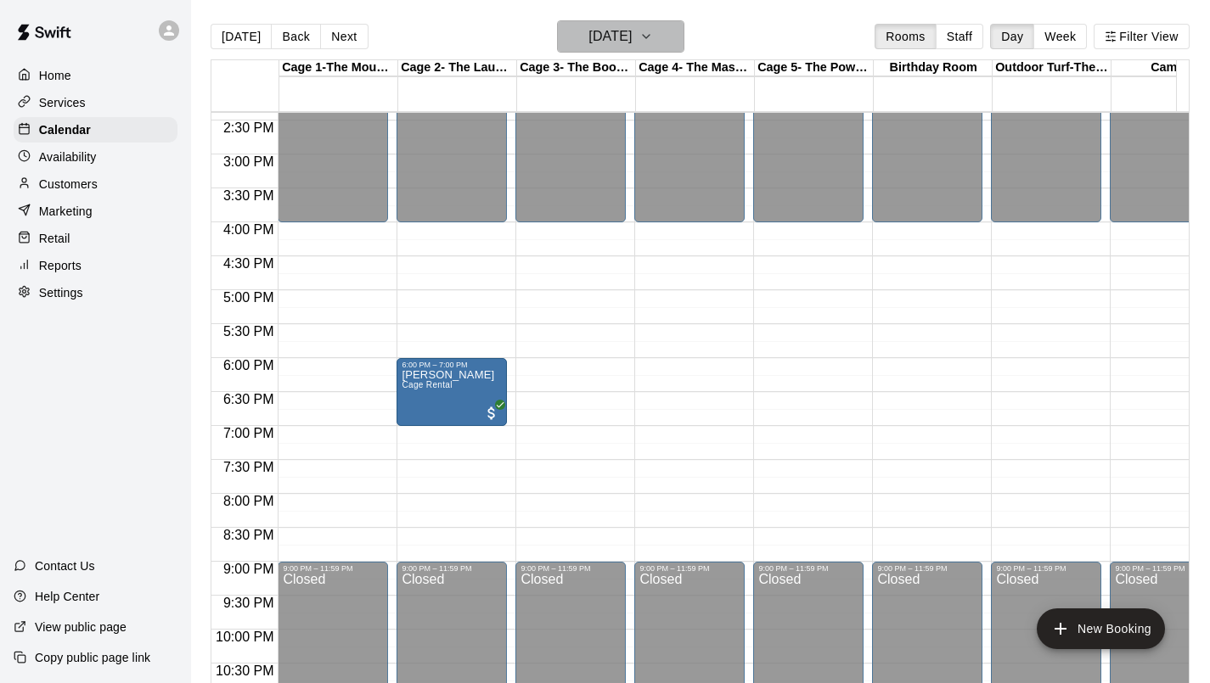
click at [632, 35] on h6 "[DATE]" at bounding box center [609, 37] width 43 height 24
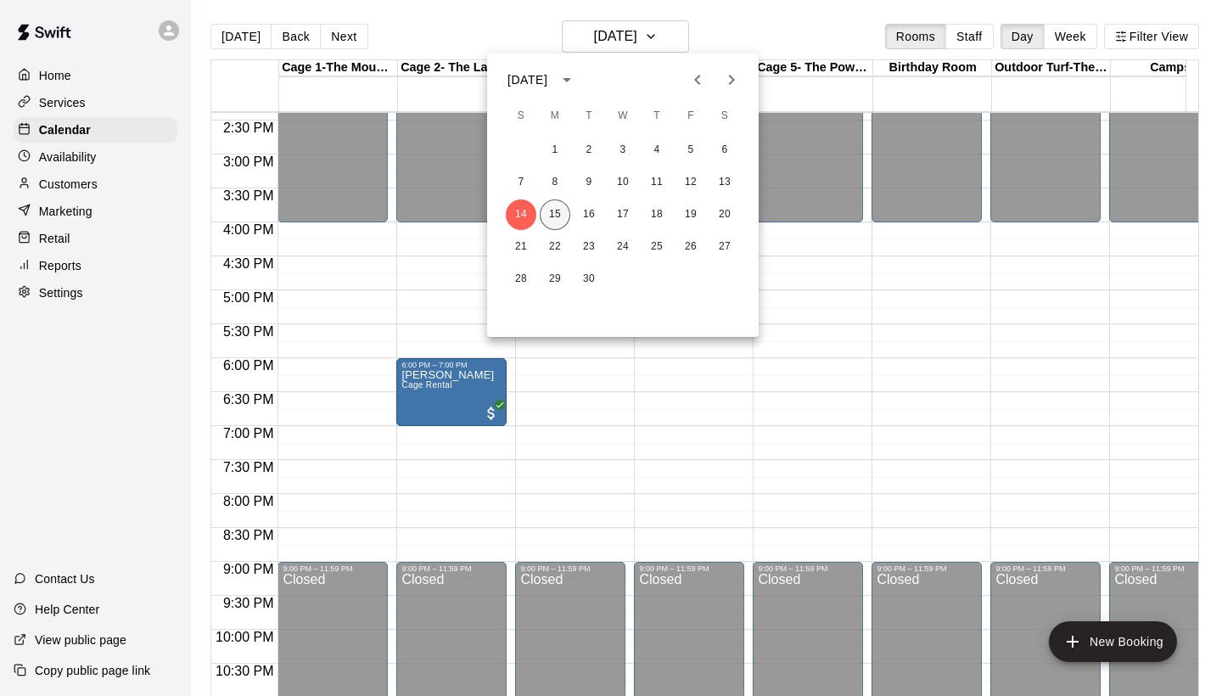
click at [554, 214] on button "15" at bounding box center [555, 214] width 31 height 31
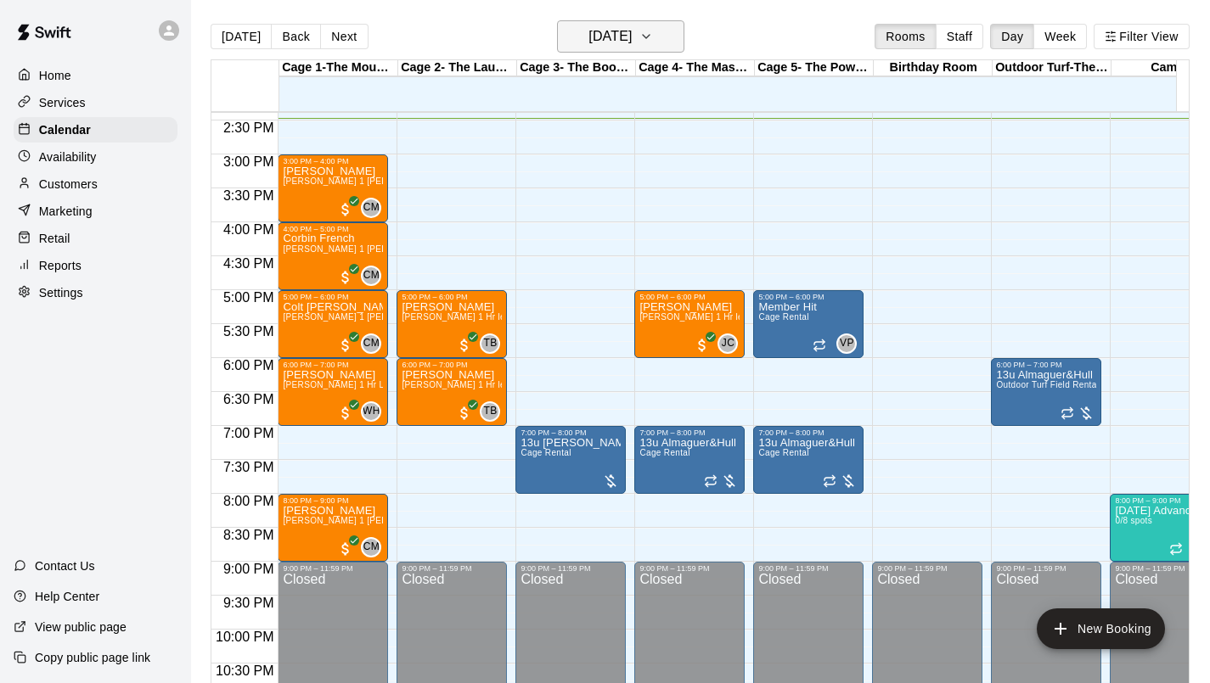
click at [632, 40] on h6 "[DATE]" at bounding box center [609, 37] width 43 height 24
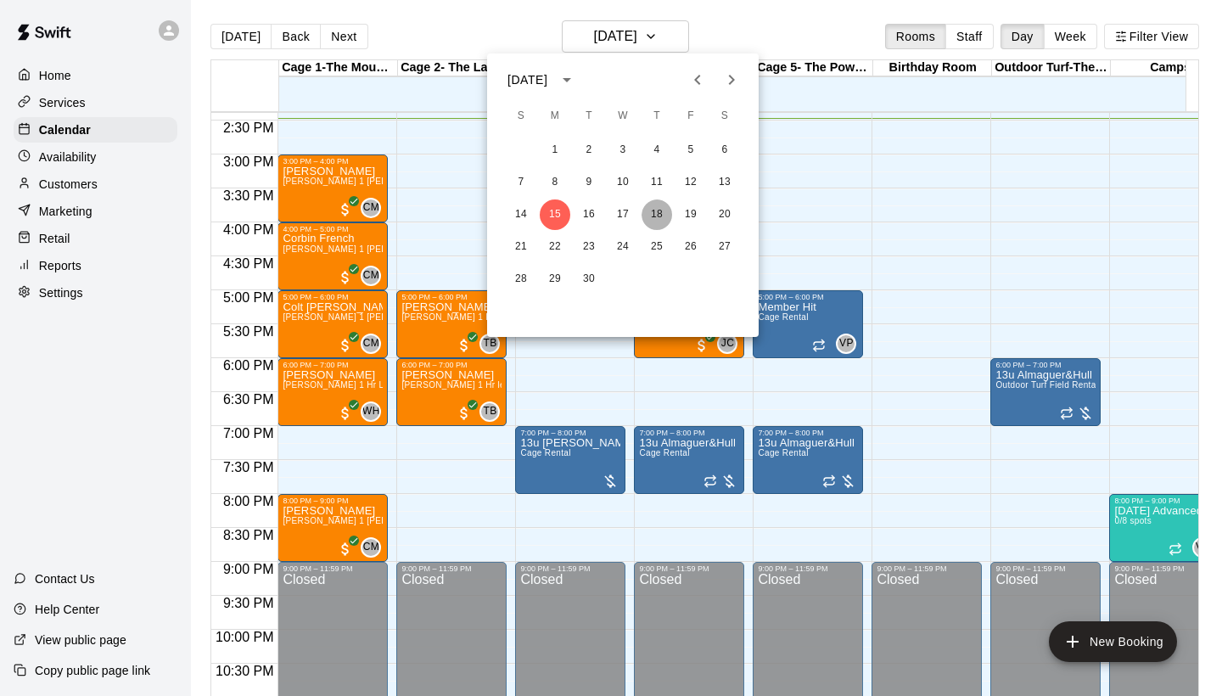
click at [661, 219] on button "18" at bounding box center [657, 214] width 31 height 31
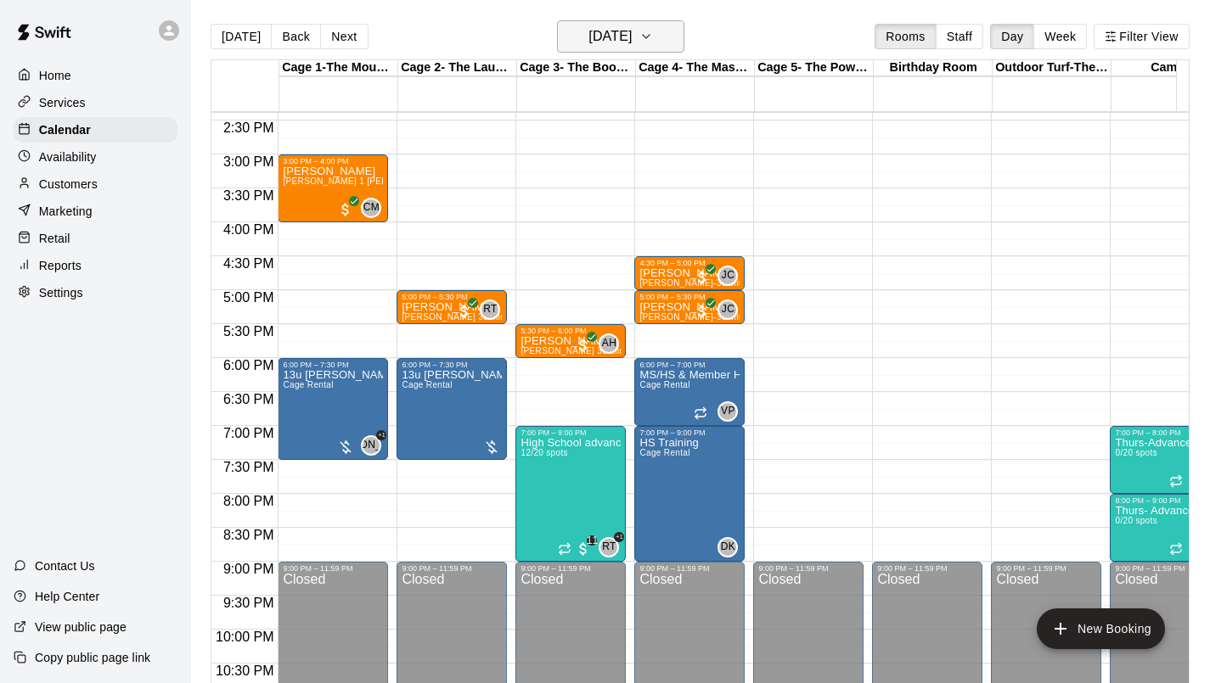
click at [606, 34] on h6 "[DATE]" at bounding box center [609, 37] width 43 height 24
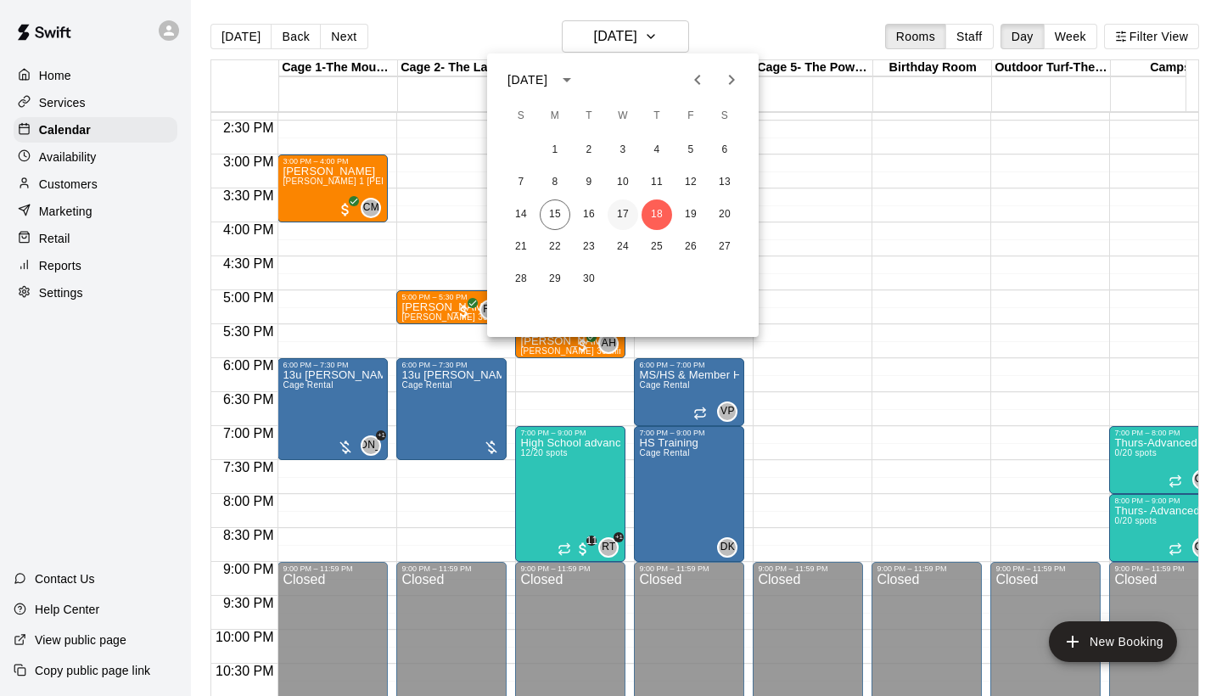
click at [620, 212] on button "17" at bounding box center [623, 214] width 31 height 31
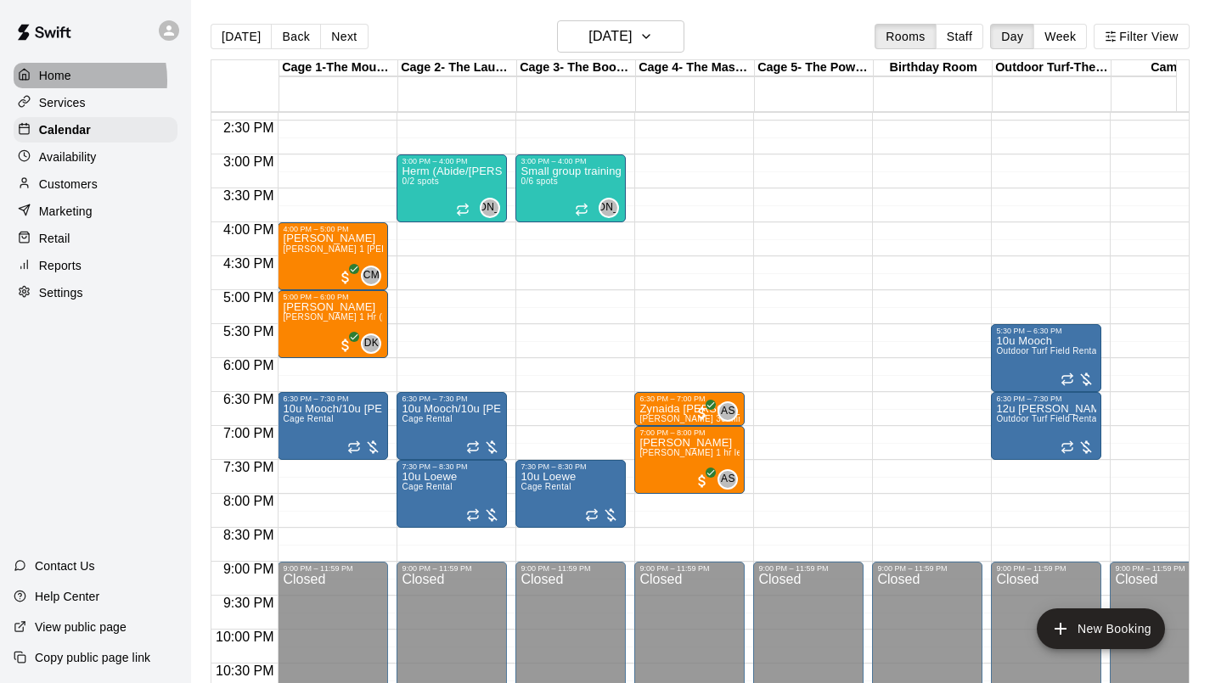
click at [59, 79] on p "Home" at bounding box center [55, 75] width 32 height 17
